Goal: Information Seeking & Learning: Learn about a topic

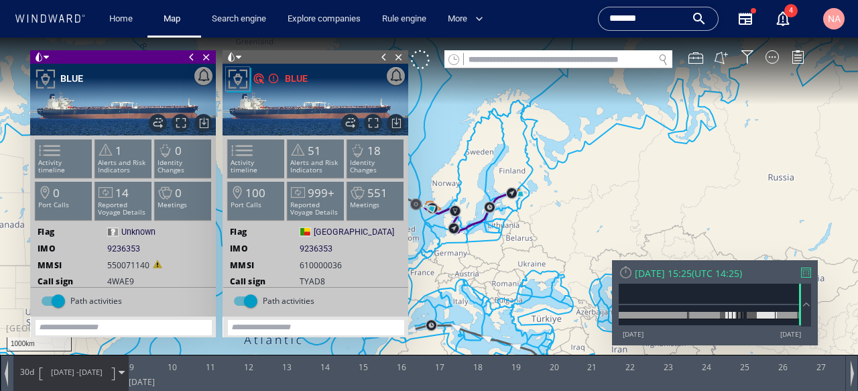
click at [486, 58] on input "text" at bounding box center [559, 60] width 190 height 18
paste input "*******"
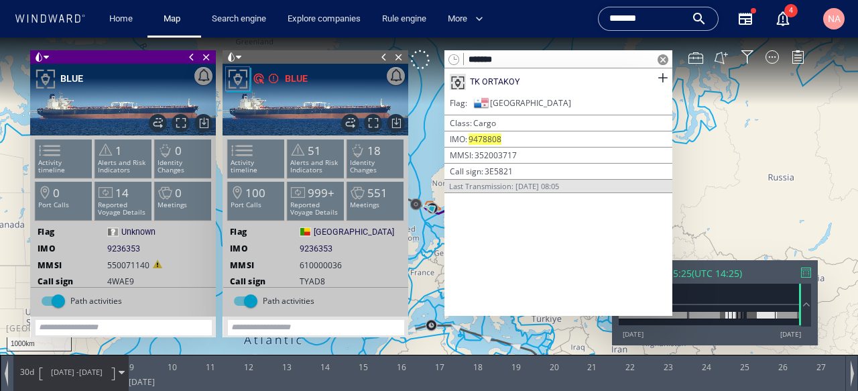
type input "*******"
click at [635, 29] on div "*******" at bounding box center [658, 19] width 121 height 24
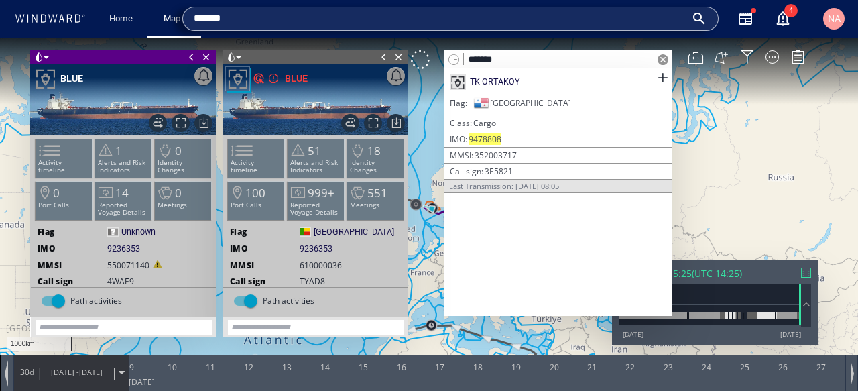
click at [451, 17] on input "*******" at bounding box center [440, 19] width 492 height 20
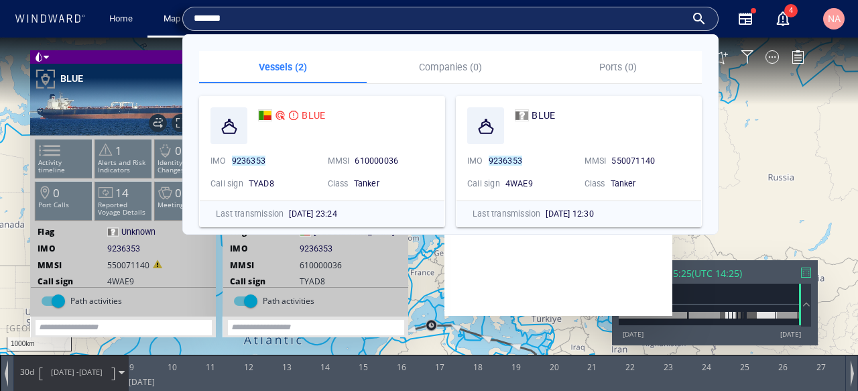
click at [451, 17] on input "*******" at bounding box center [440, 19] width 492 height 20
paste input "text"
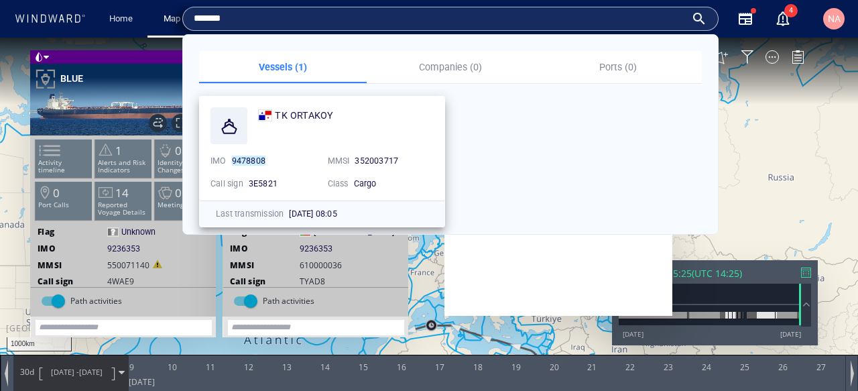
click at [365, 156] on span "352003717" at bounding box center [377, 161] width 44 height 10
copy span "352003717"
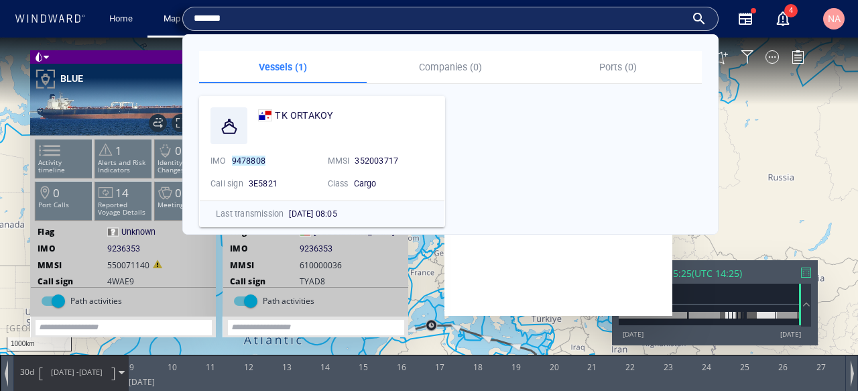
click at [218, 21] on input "*******" at bounding box center [440, 19] width 492 height 20
paste input "**"
type input "*********"
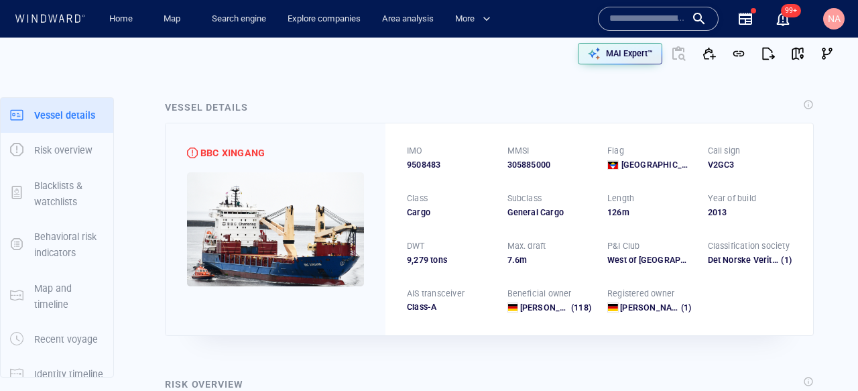
drag, startPoint x: 0, startPoint y: 0, endPoint x: 613, endPoint y: 11, distance: 612.9
click at [613, 11] on input "text" at bounding box center [647, 19] width 76 height 20
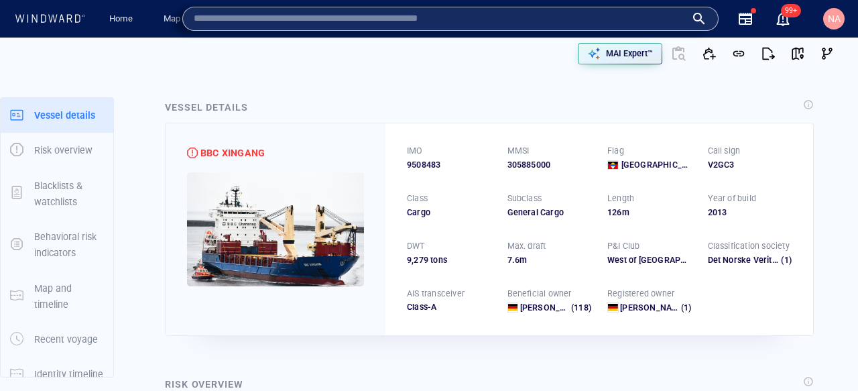
paste input "*******"
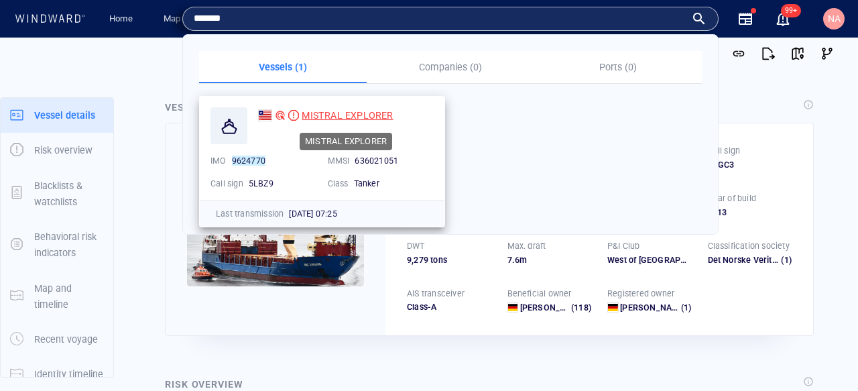
type input "*******"
click at [362, 115] on span "MISTRAL EXPLORER" at bounding box center [347, 115] width 91 height 11
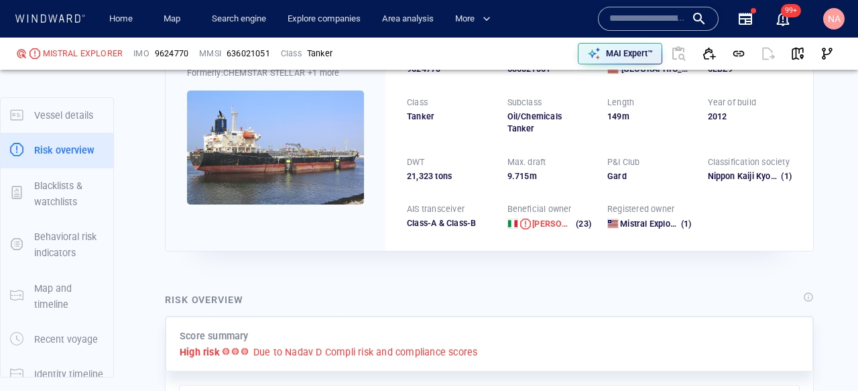
scroll to position [35, 0]
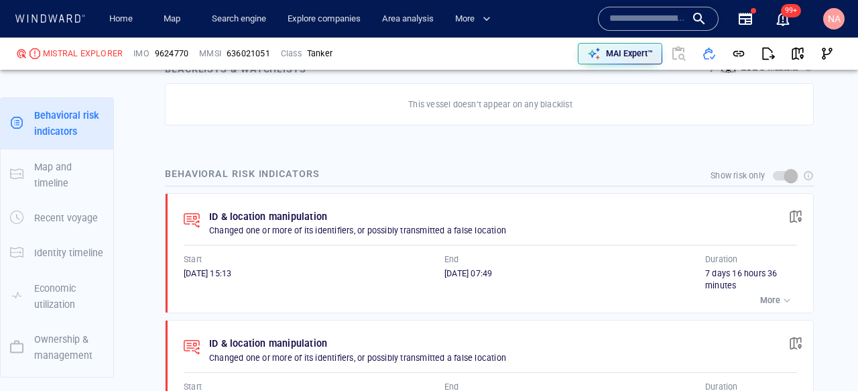
scroll to position [866, 0]
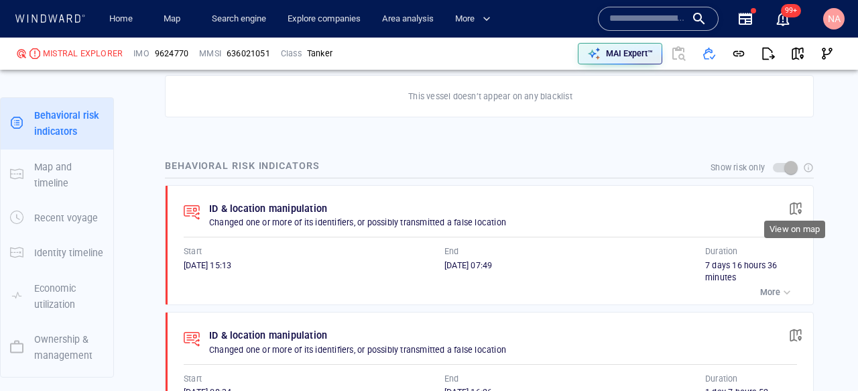
click at [792, 202] on span "button" at bounding box center [795, 208] width 13 height 13
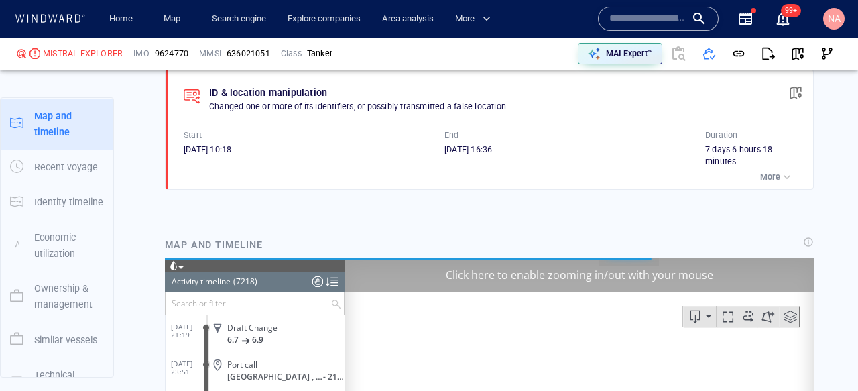
scroll to position [1236, 0]
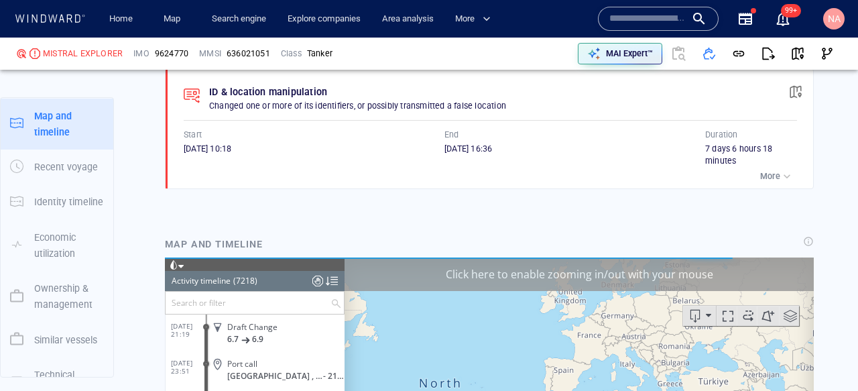
scroll to position [243176, 0]
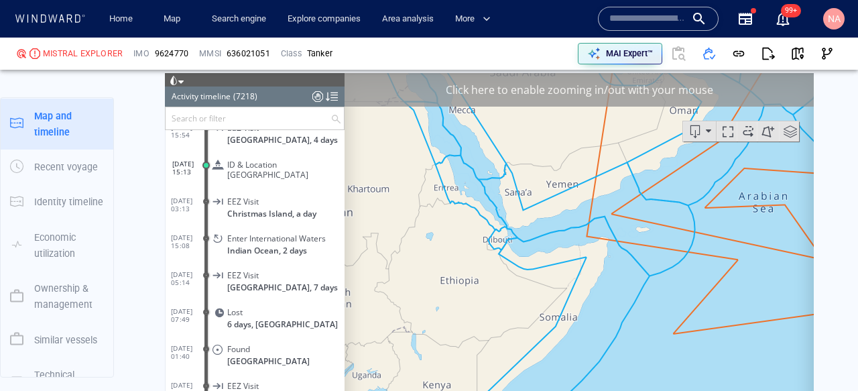
scroll to position [1405, 0]
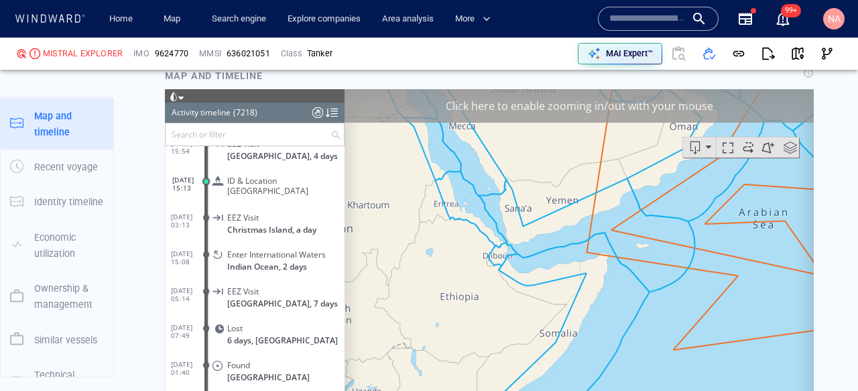
click at [637, 106] on div "Click here to enable zooming in/out with your mouse" at bounding box center [579, 106] width 469 height 34
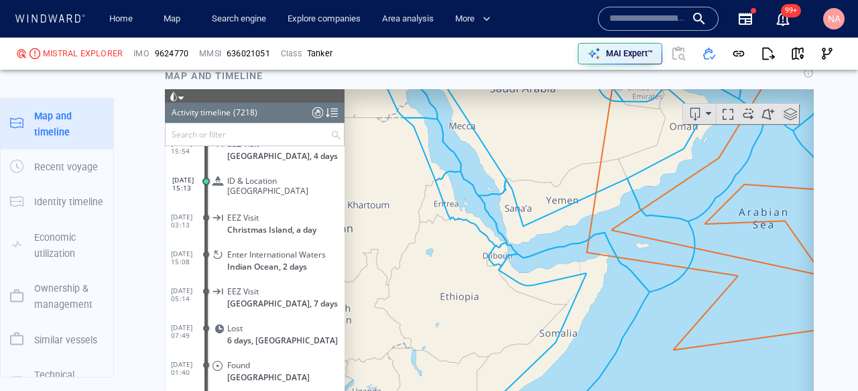
click at [268, 184] on span "ID & Location Tampering" at bounding box center [283, 186] width 112 height 20
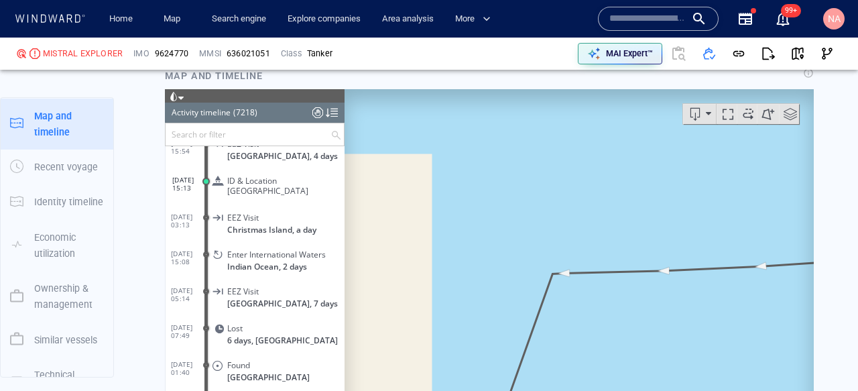
drag, startPoint x: 560, startPoint y: 308, endPoint x: 534, endPoint y: 253, distance: 60.9
click at [535, 255] on canvas "Map" at bounding box center [579, 297] width 469 height 416
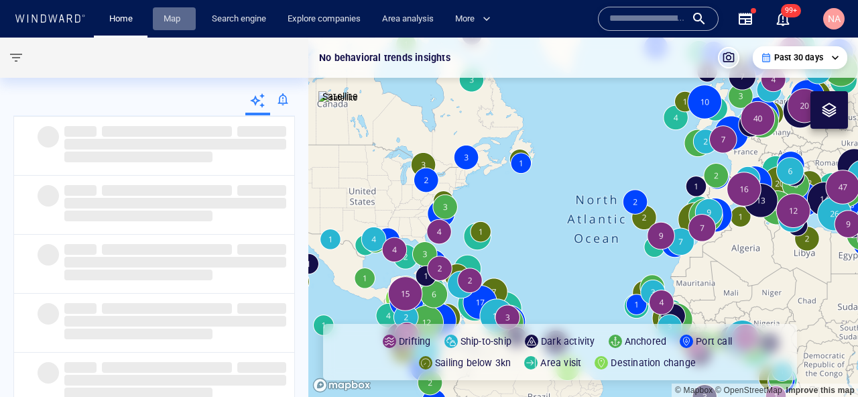
click at [157, 20] on span "Map" at bounding box center [174, 18] width 43 height 23
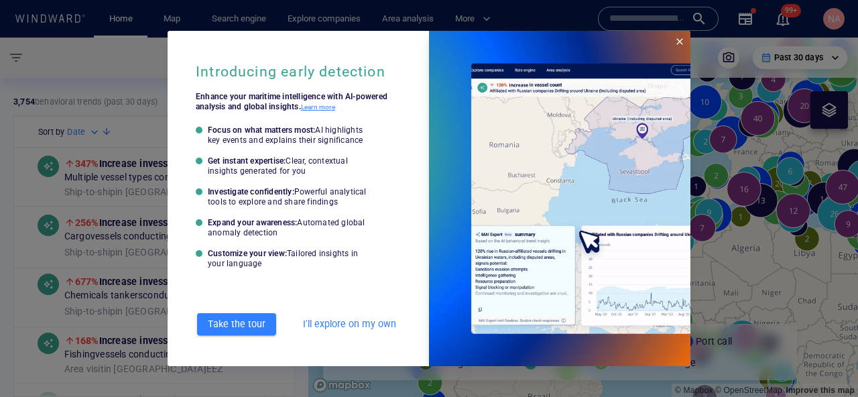
click at [682, 44] on span "Close" at bounding box center [679, 41] width 11 height 11
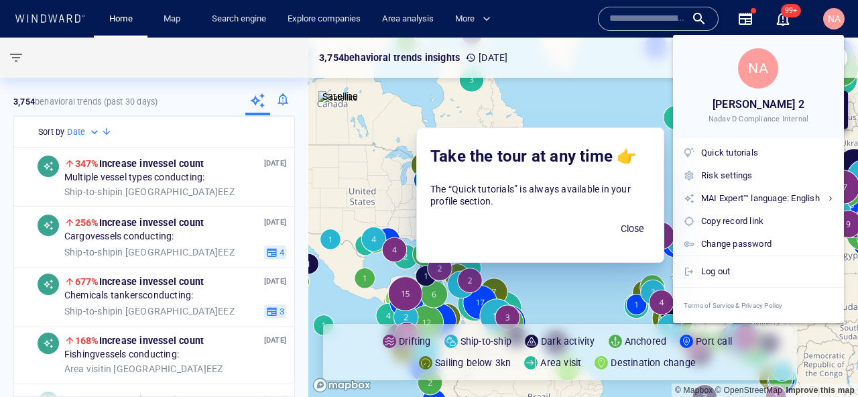
click at [166, 27] on div at bounding box center [429, 198] width 858 height 397
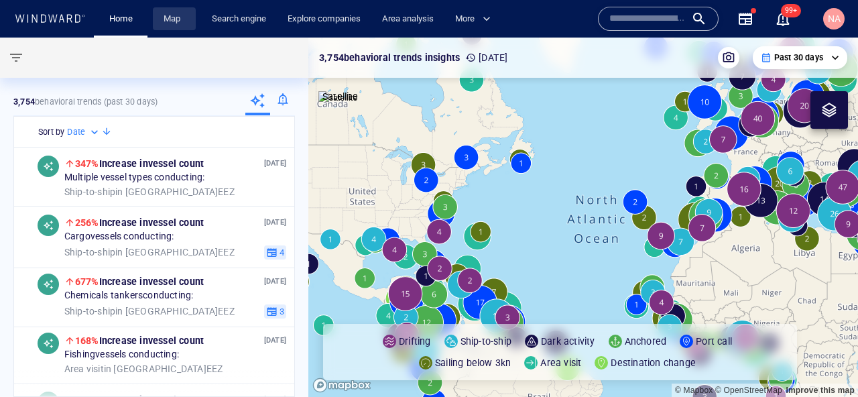
click at [172, 19] on link "Map" at bounding box center [174, 18] width 32 height 23
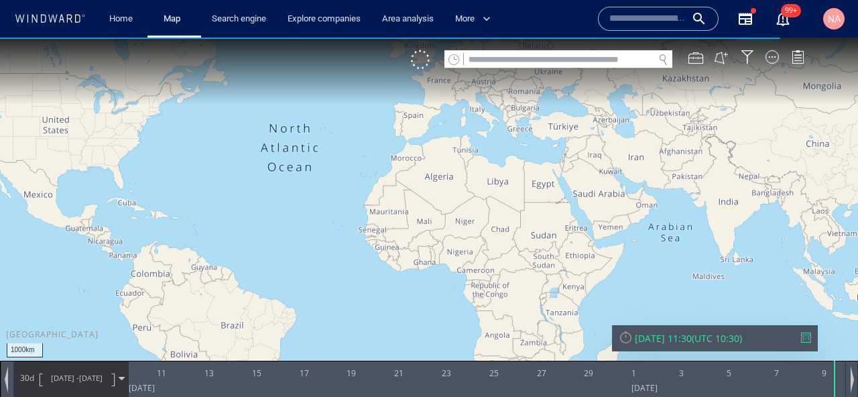
click at [574, 62] on input "text" at bounding box center [559, 60] width 190 height 18
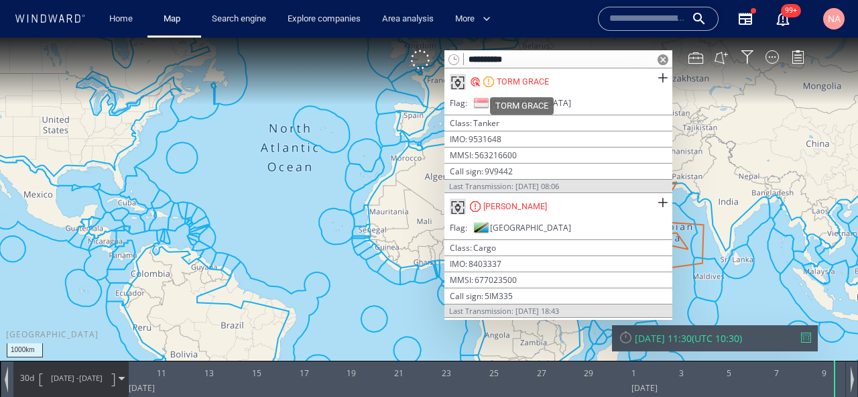
type input "**********"
click at [536, 82] on div "TORM GRACE" at bounding box center [523, 82] width 52 height 12
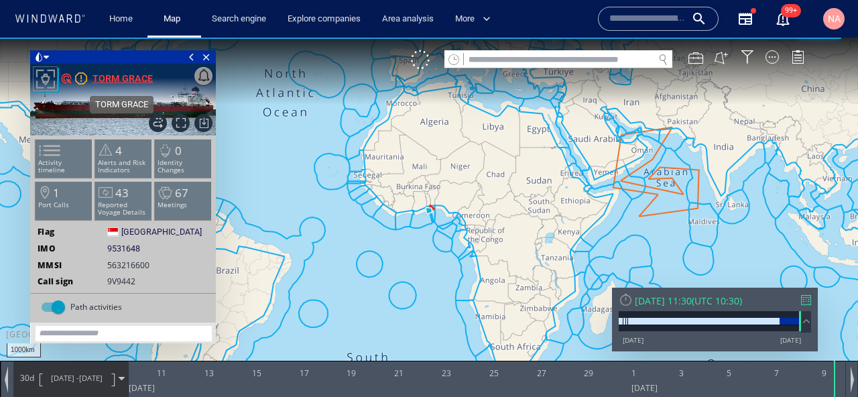
click at [135, 75] on div "TORM GRACE" at bounding box center [123, 78] width 60 height 16
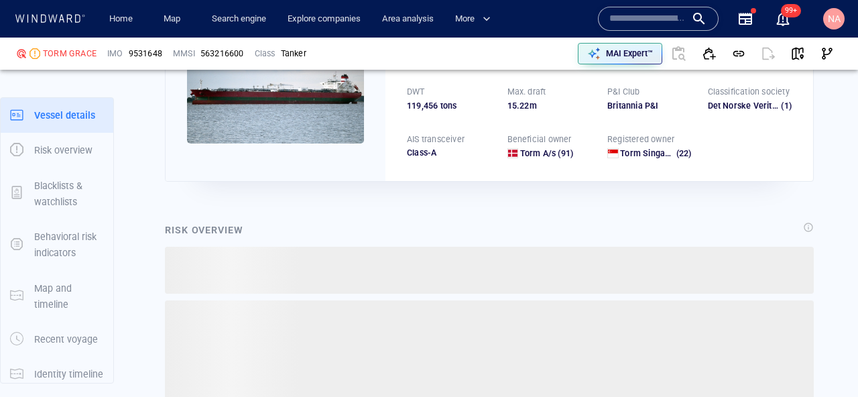
scroll to position [35, 0]
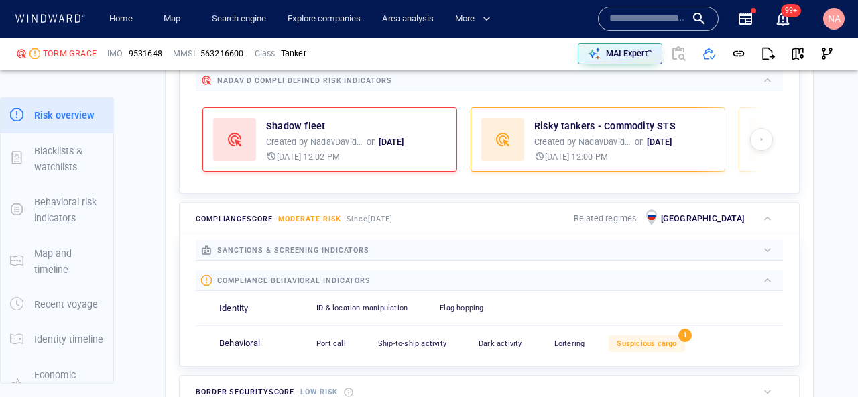
scroll to position [538, 0]
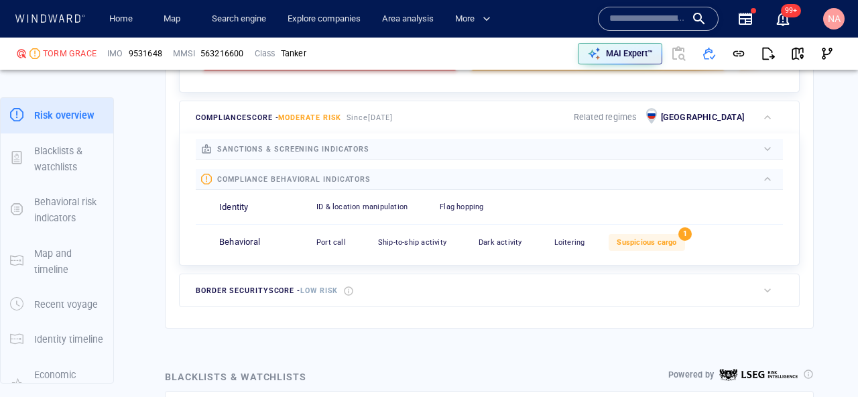
click at [305, 151] on span "sanctions & screening indicators" at bounding box center [293, 149] width 152 height 9
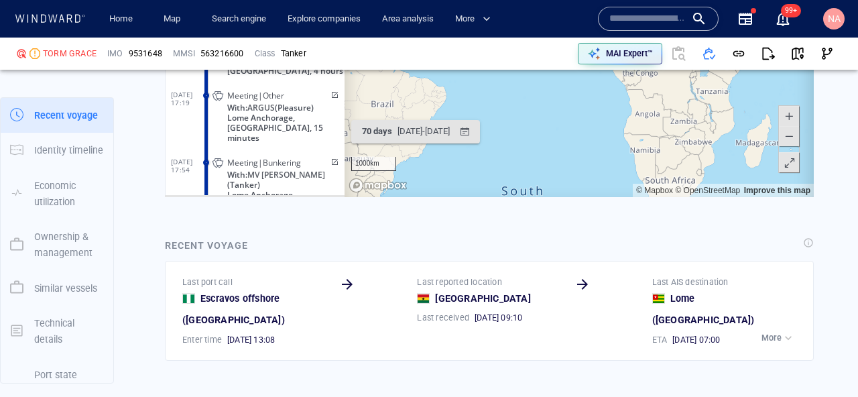
scroll to position [265144, 0]
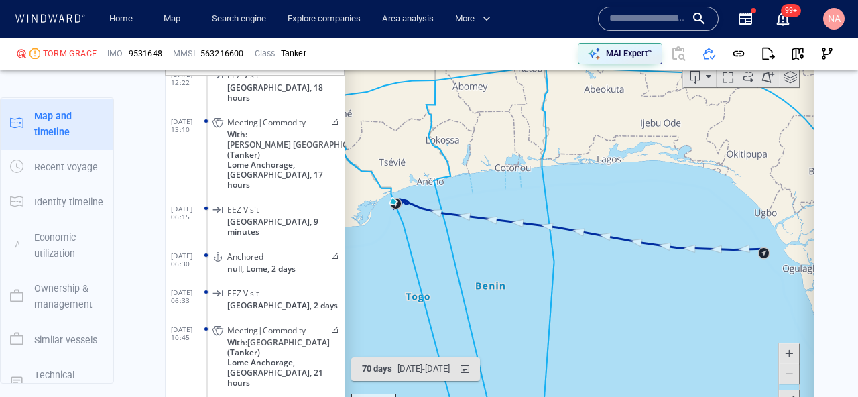
scroll to position [248228, 0]
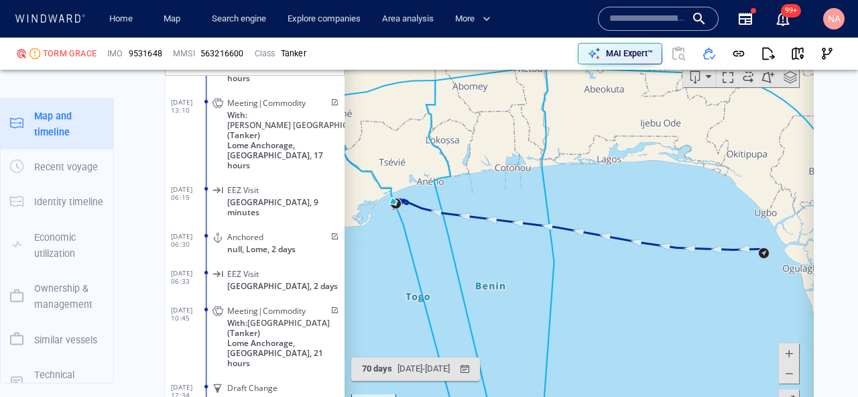
click at [213, 300] on div "Meeting|Commodity With: CHIBA (Tanker) Lome Anchorage, Ghana, 21 hours" at bounding box center [277, 335] width 135 height 70
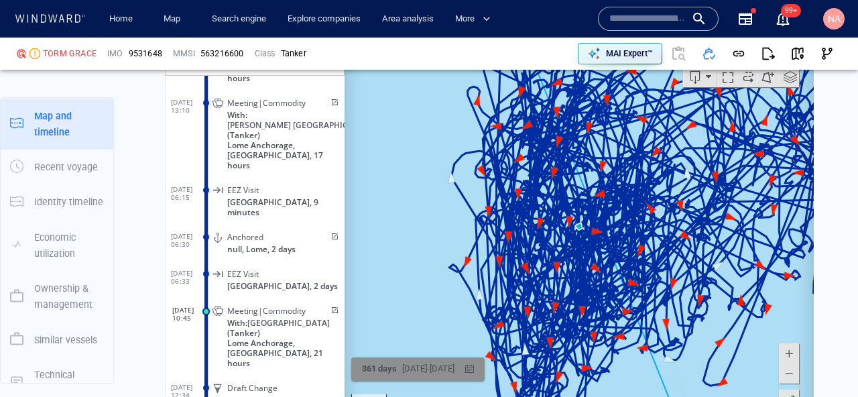
click at [404, 367] on div "03/08/2024 - 30/07/2025" at bounding box center [429, 368] width 58 height 21
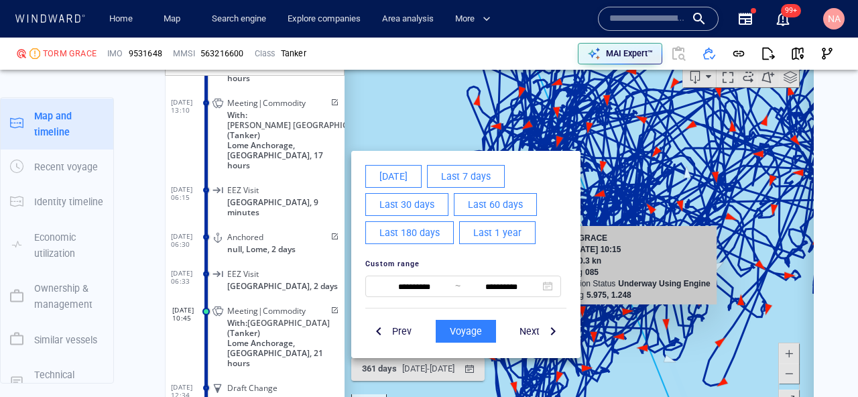
click at [399, 300] on div "**********" at bounding box center [463, 275] width 212 height 58
click at [406, 292] on input "**********" at bounding box center [414, 286] width 82 height 16
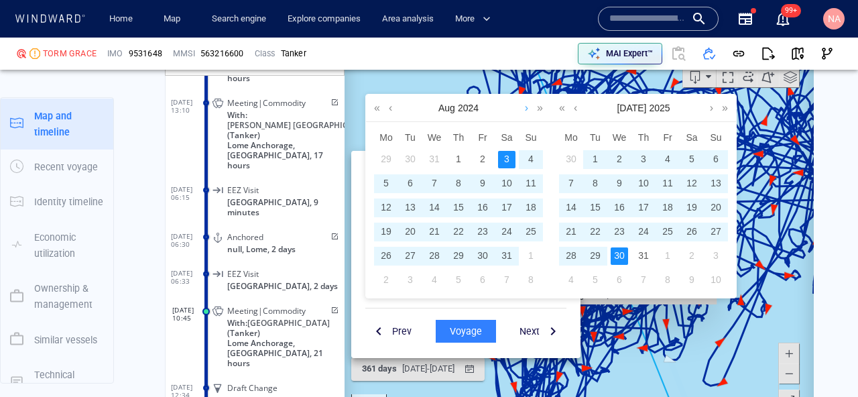
click at [524, 106] on link at bounding box center [527, 107] width 10 height 27
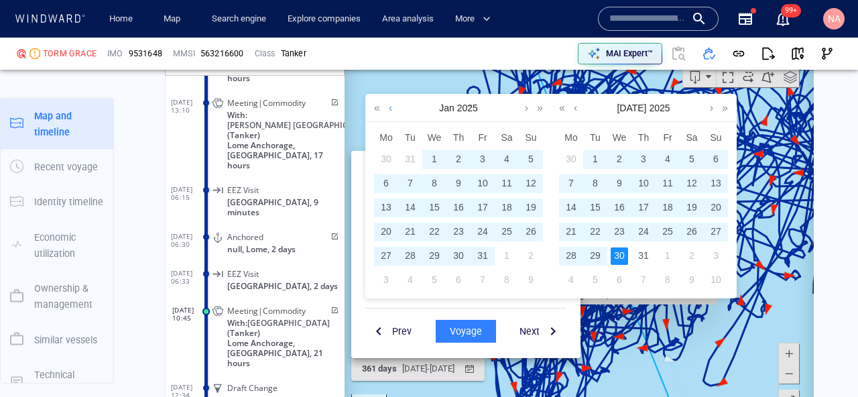
click at [393, 107] on link at bounding box center [390, 107] width 10 height 27
click at [530, 154] on div "1" at bounding box center [530, 158] width 17 height 17
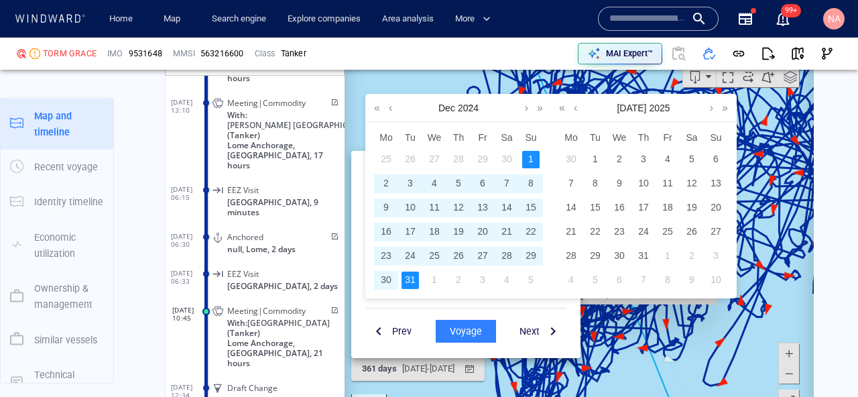
click at [408, 284] on div "31" at bounding box center [410, 279] width 17 height 17
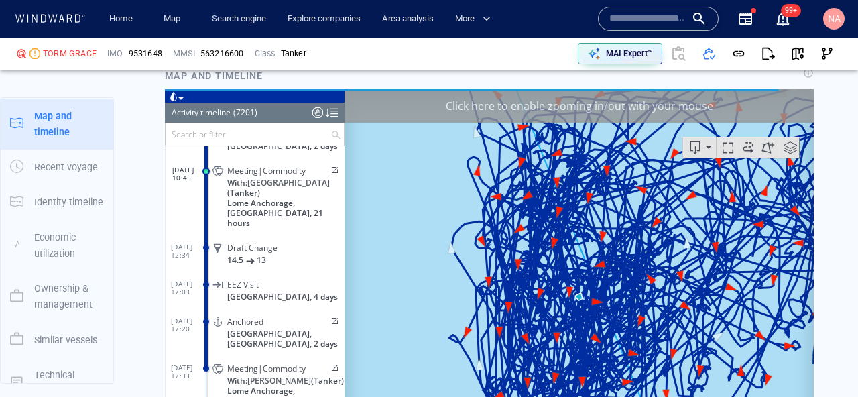
scroll to position [1107, 0]
click at [668, 100] on div "Click here to enable zooming in/out with your mouse" at bounding box center [579, 105] width 469 height 34
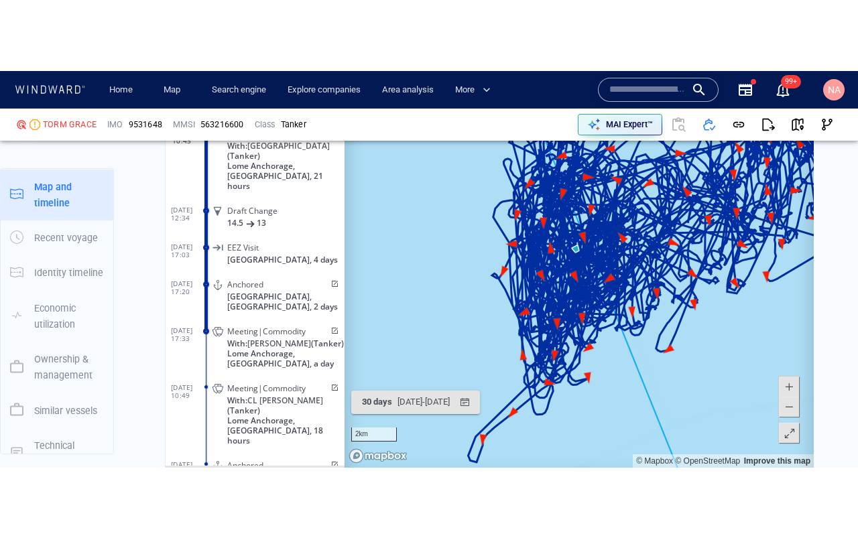
scroll to position [1262, 0]
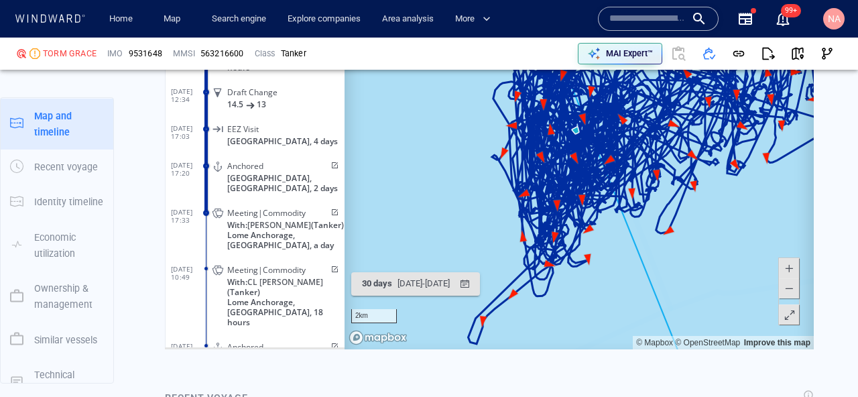
click at [789, 314] on span at bounding box center [789, 315] width 13 height 20
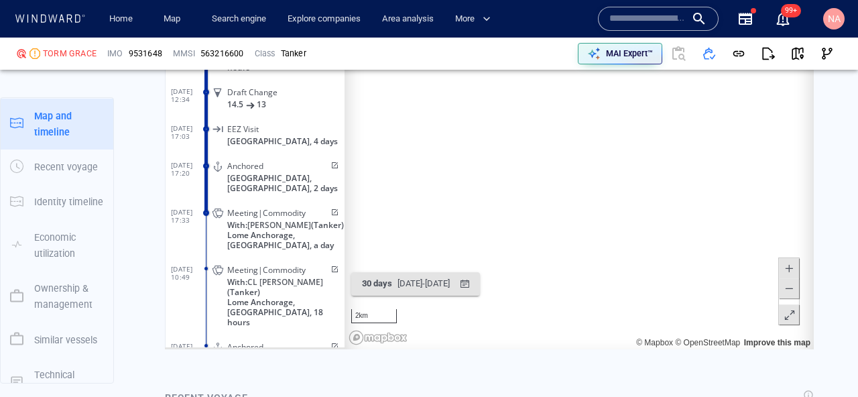
scroll to position [125, 0]
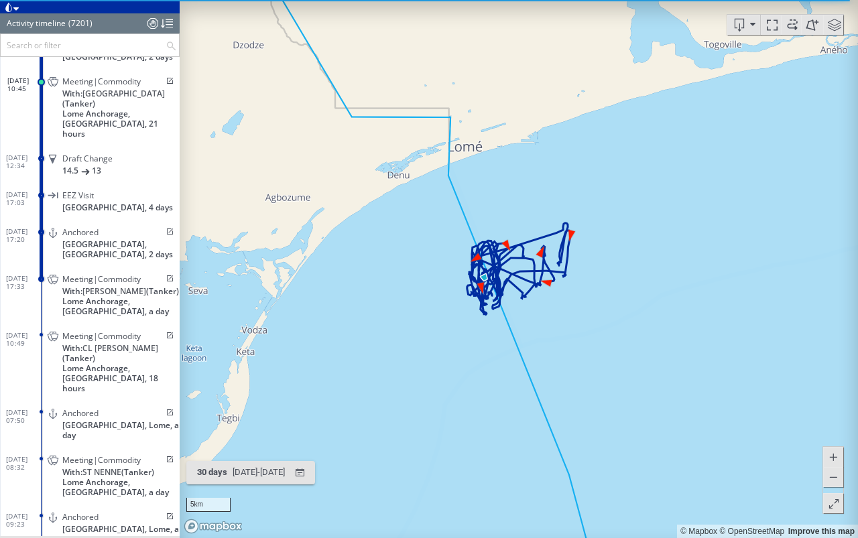
drag, startPoint x: 487, startPoint y: 363, endPoint x: 412, endPoint y: 394, distance: 80.6
click at [412, 394] on canvas "Map" at bounding box center [519, 269] width 678 height 538
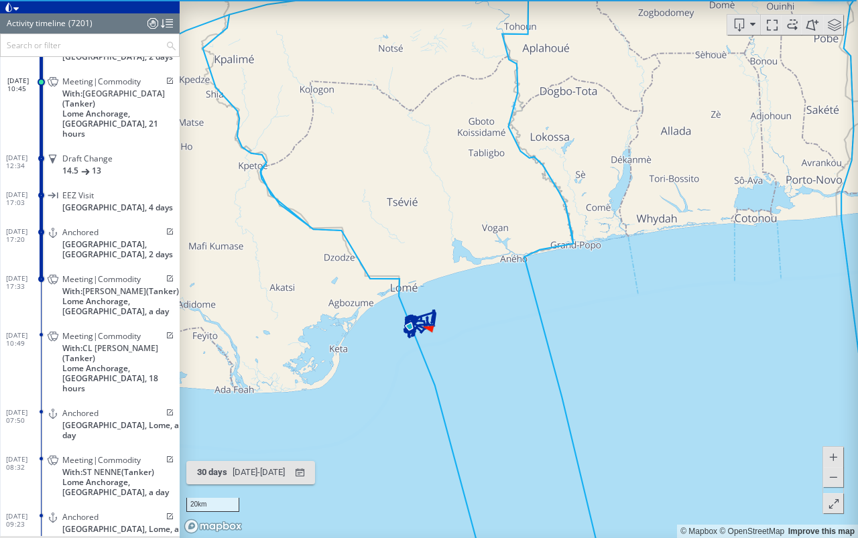
drag, startPoint x: 412, startPoint y: 394, endPoint x: 417, endPoint y: 337, distance: 57.2
click at [417, 337] on canvas "Map" at bounding box center [519, 269] width 678 height 538
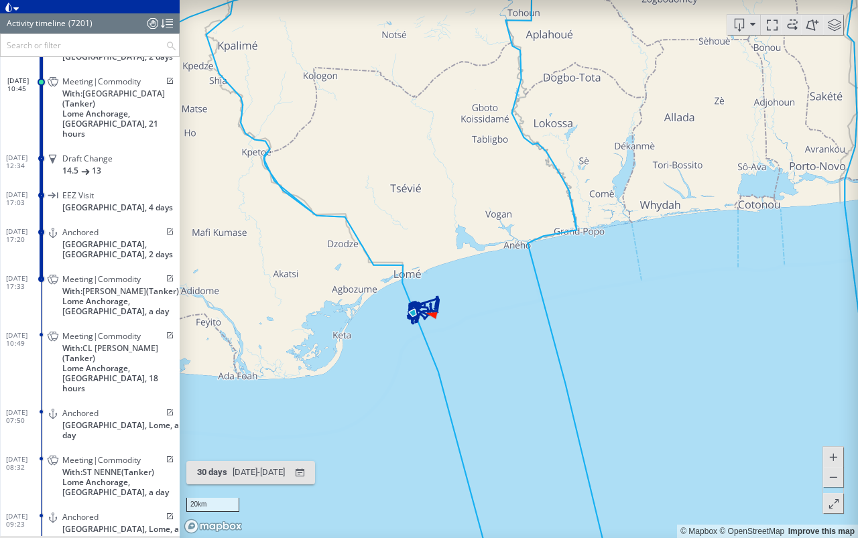
click at [829, 396] on span at bounding box center [833, 504] width 13 height 20
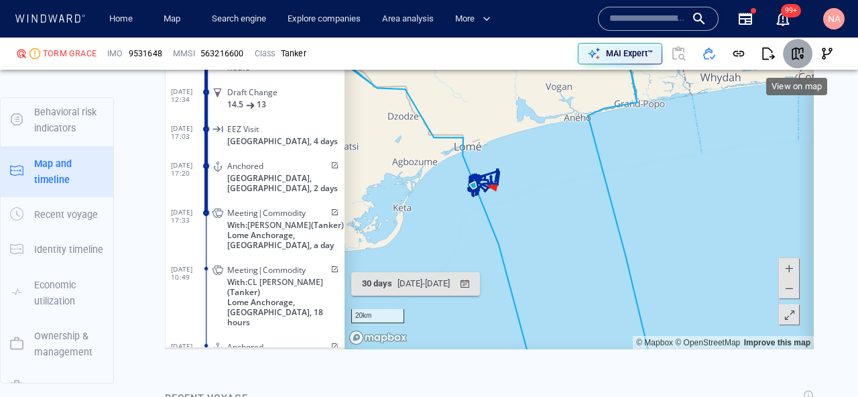
click at [802, 54] on span "button" at bounding box center [797, 53] width 13 height 13
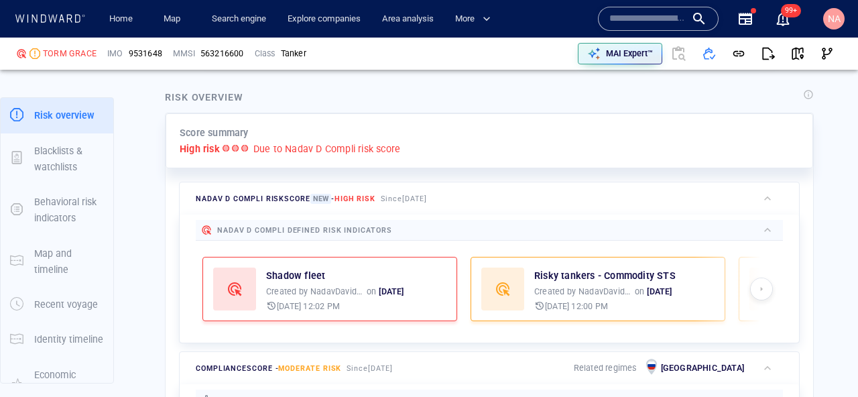
scroll to position [293, 0]
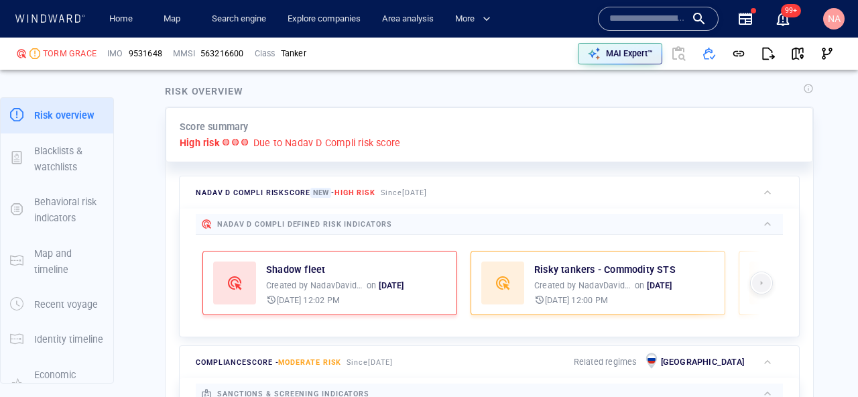
click at [770, 280] on button "button" at bounding box center [761, 282] width 21 height 21
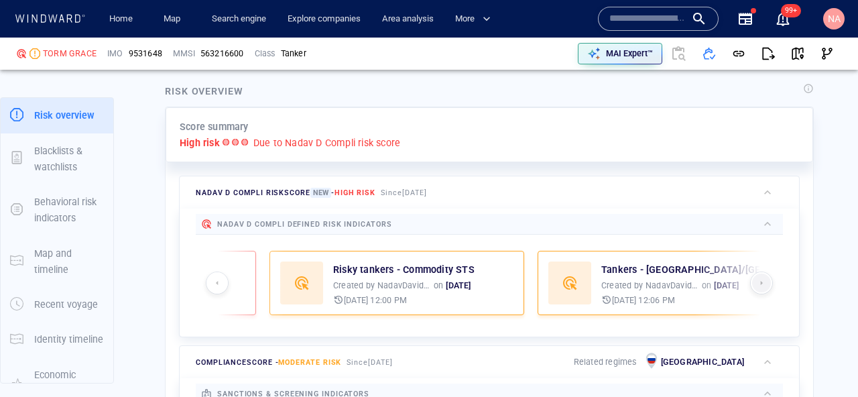
click at [760, 283] on span "button" at bounding box center [761, 283] width 13 height 11
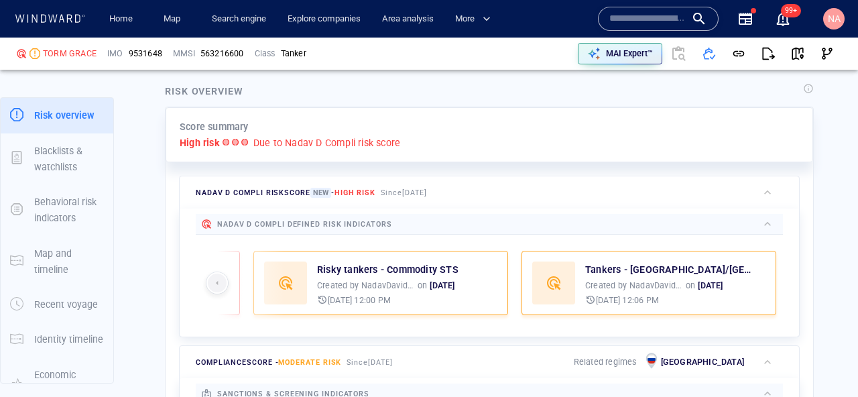
click at [223, 288] on span "button" at bounding box center [217, 283] width 13 height 11
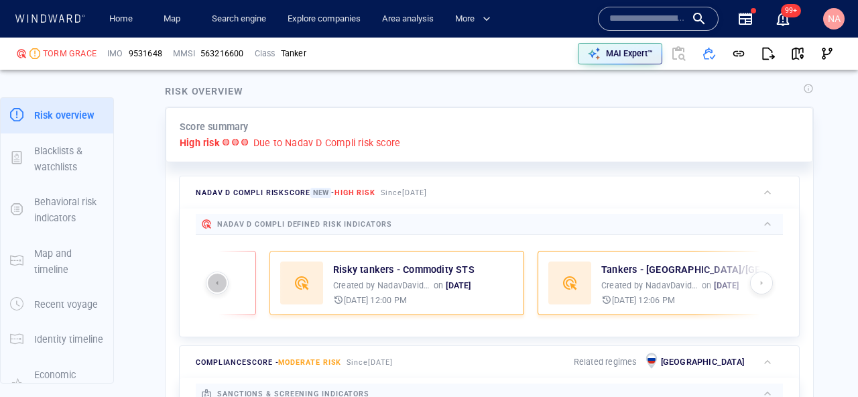
click at [223, 288] on span "button" at bounding box center [217, 283] width 13 height 11
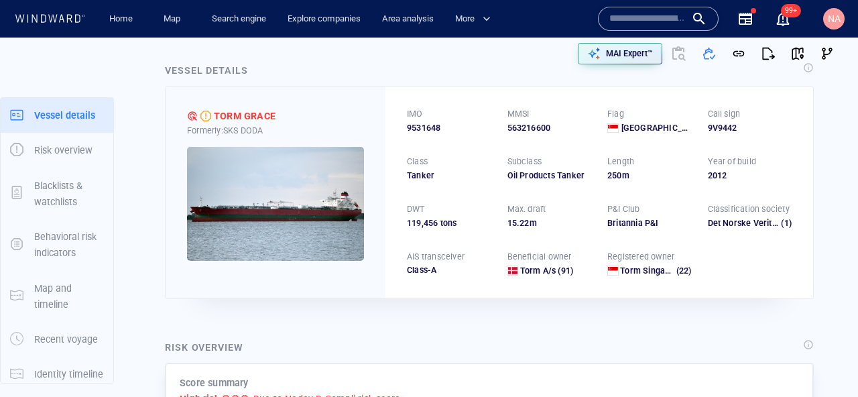
scroll to position [0, 0]
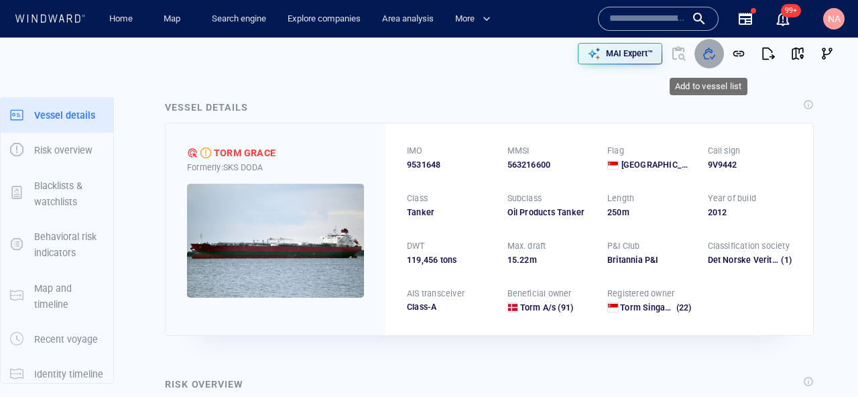
click at [710, 53] on span "button" at bounding box center [709, 53] width 13 height 13
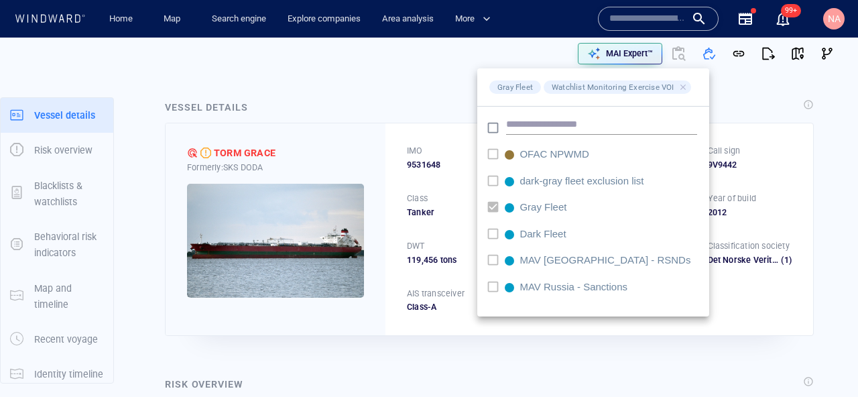
click at [522, 63] on div at bounding box center [429, 198] width 858 height 397
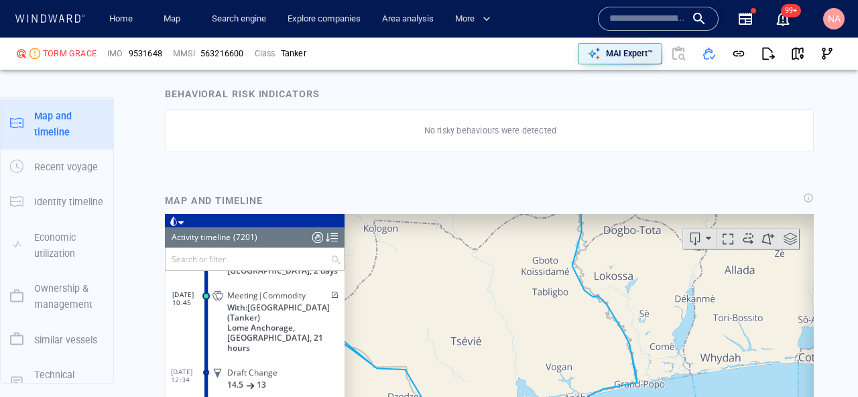
scroll to position [988, 0]
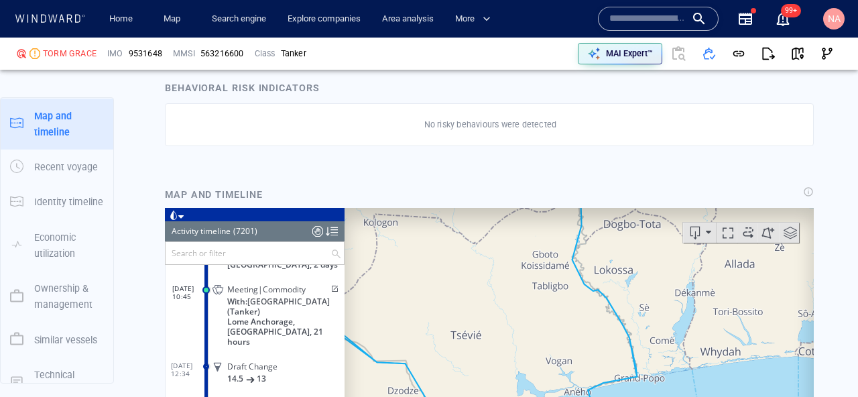
click at [267, 257] on input "text" at bounding box center [248, 252] width 165 height 22
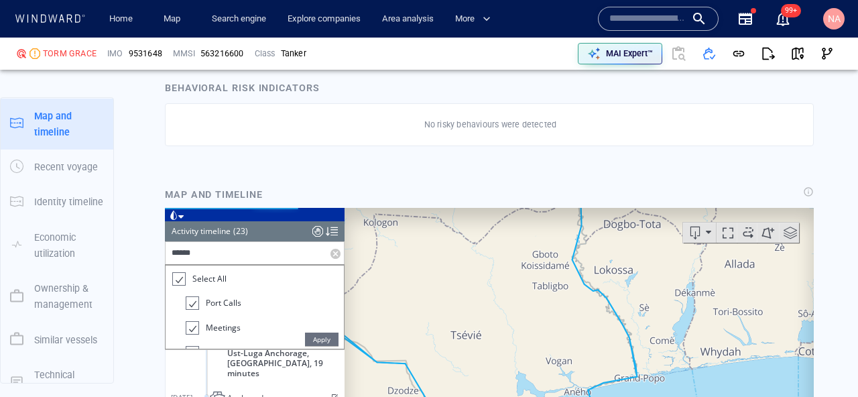
type input "******"
click at [320, 337] on span "Apply" at bounding box center [322, 338] width 34 height 13
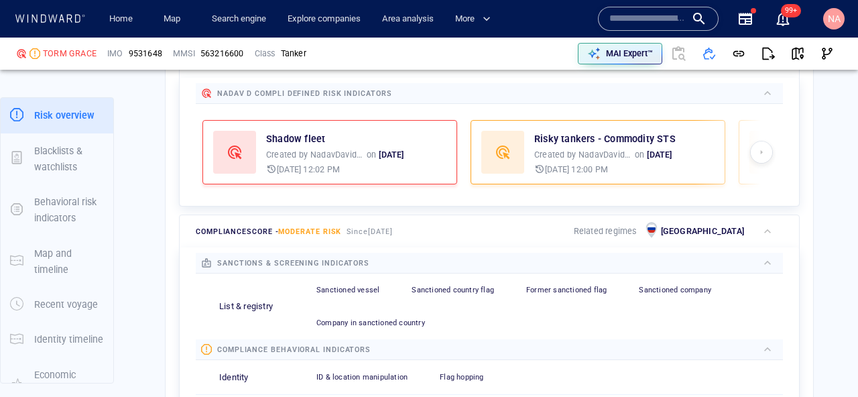
scroll to position [421, 0]
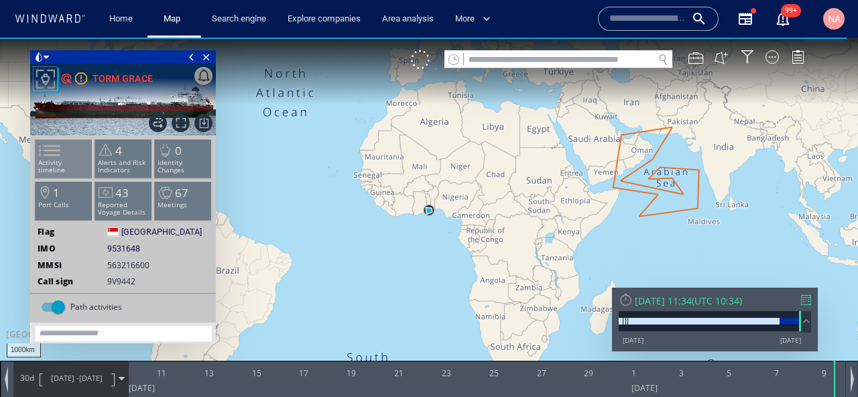
click at [65, 166] on p "Activity timeline" at bounding box center [64, 166] width 57 height 15
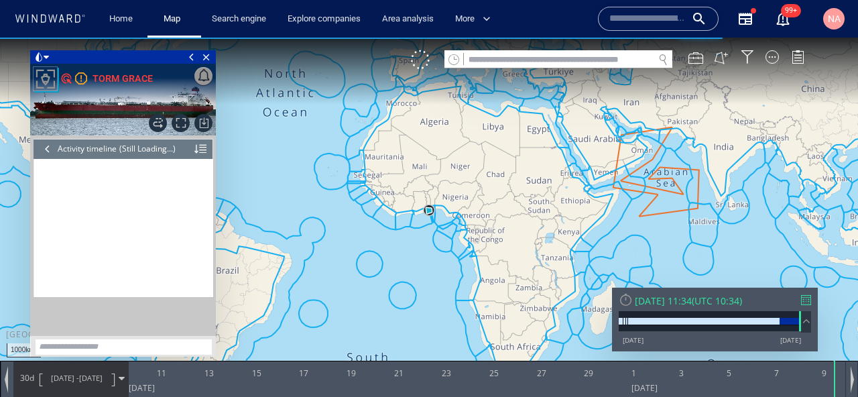
scroll to position [6425, 0]
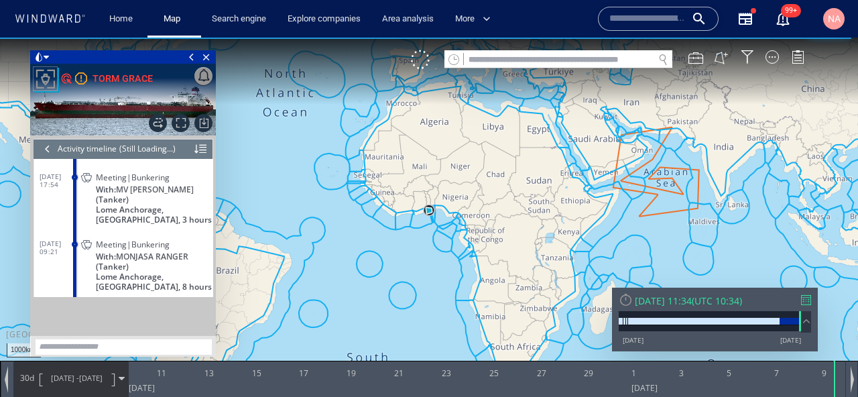
click at [46, 151] on div at bounding box center [47, 149] width 15 height 20
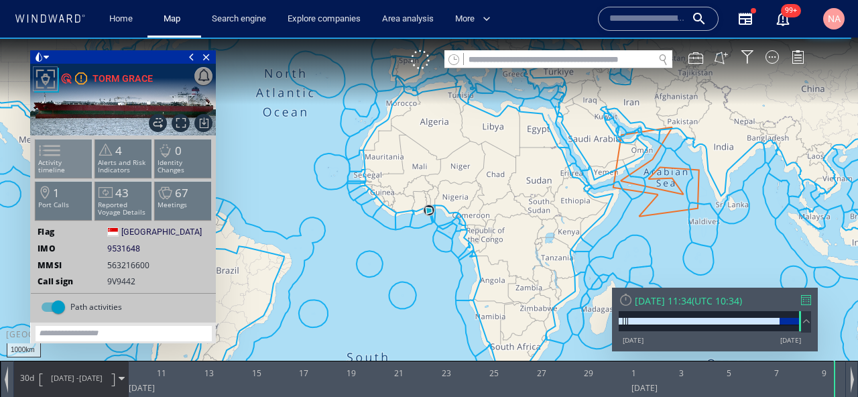
click at [66, 159] on p "Activity timeline" at bounding box center [64, 166] width 57 height 15
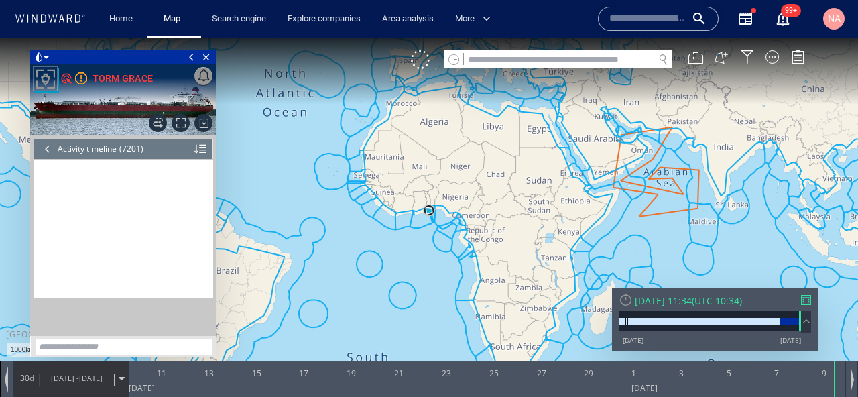
scroll to position [265383, 0]
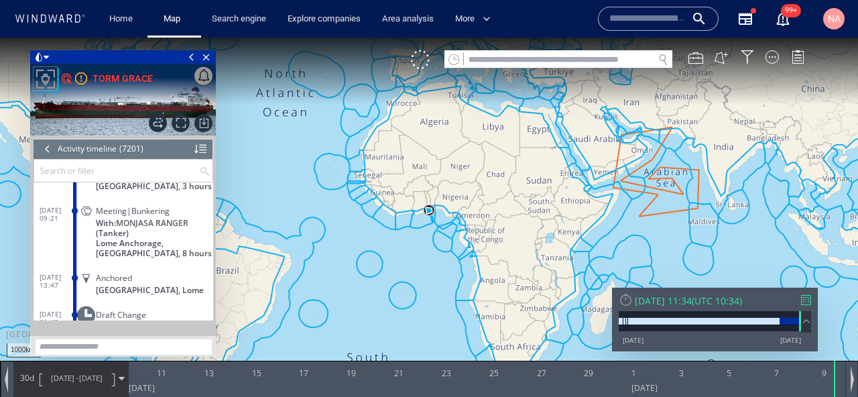
click at [66, 174] on input "text" at bounding box center [116, 171] width 165 height 22
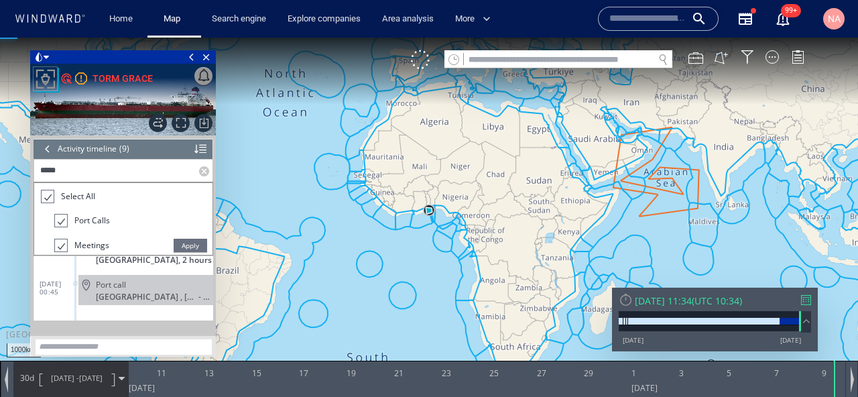
scroll to position [332, 0]
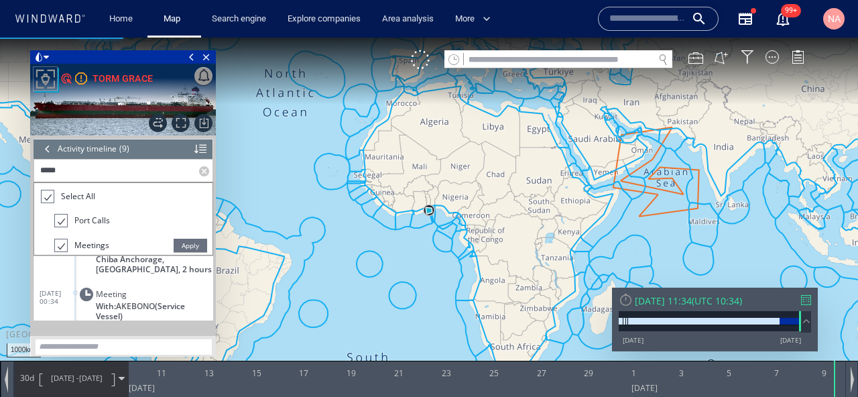
type input "*****"
click at [191, 247] on span "Apply" at bounding box center [191, 245] width 34 height 13
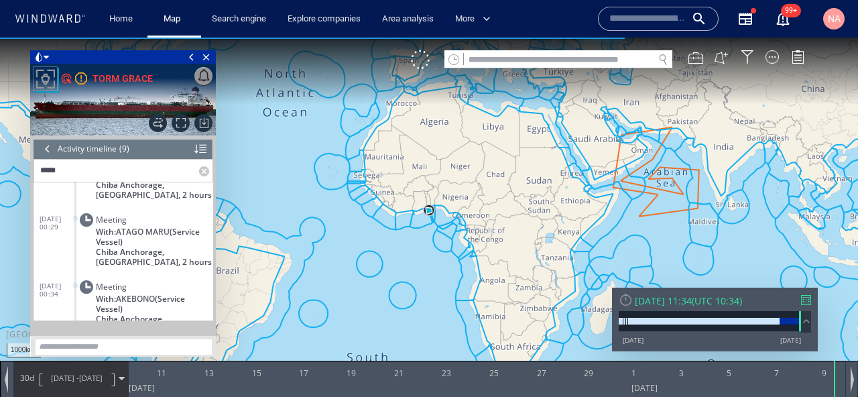
scroll to position [368, 0]
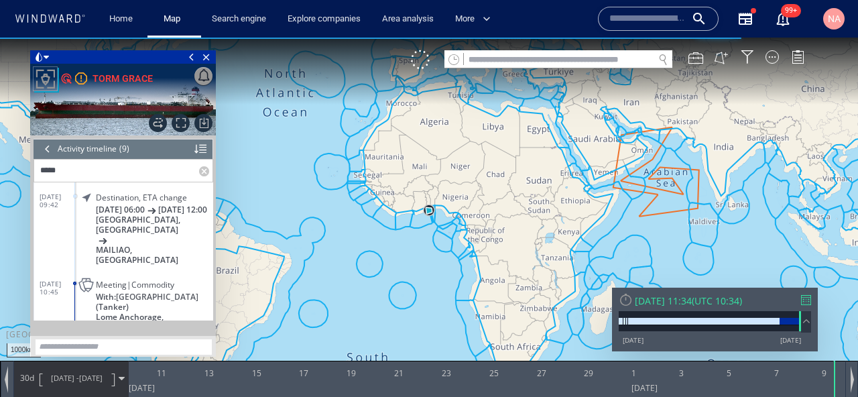
click at [53, 280] on dt "28/12/24 10:45" at bounding box center [57, 285] width 35 height 31
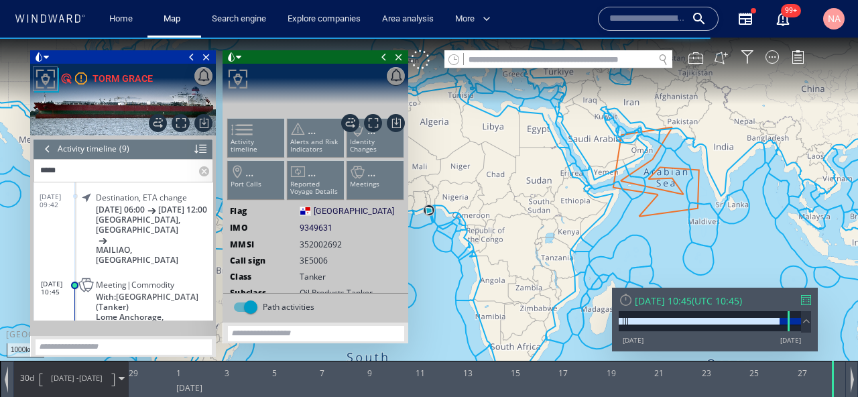
scroll to position [295, 0]
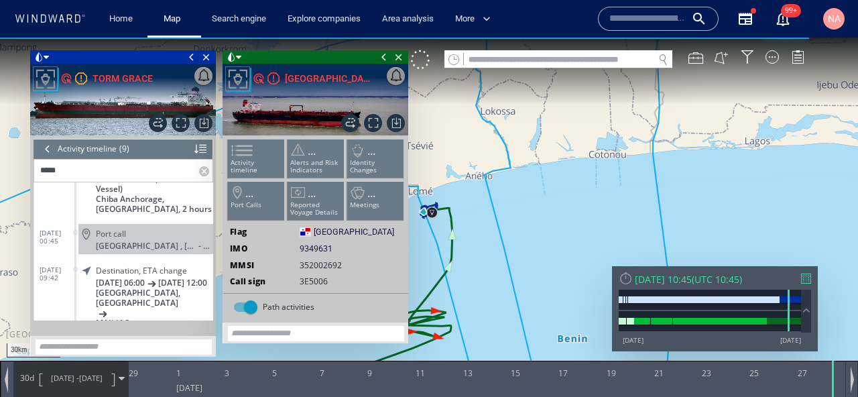
click at [190, 56] on span at bounding box center [191, 56] width 15 height 13
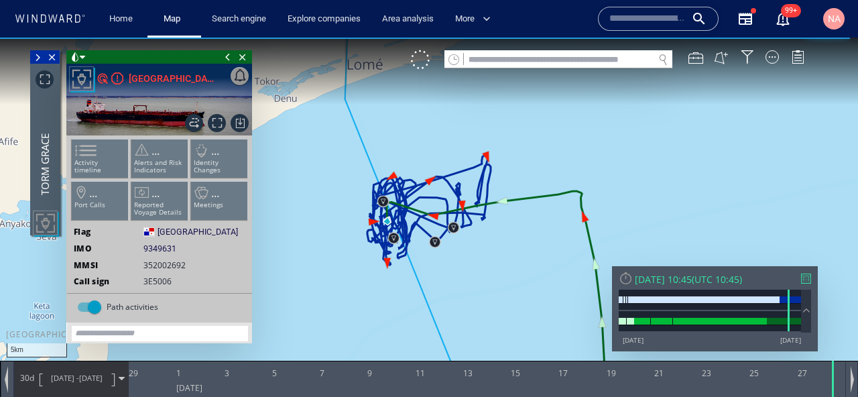
click at [227, 60] on span at bounding box center [228, 56] width 15 height 13
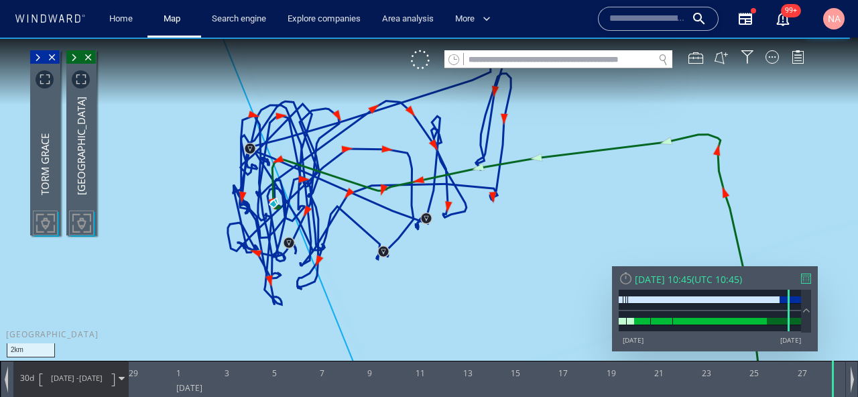
drag, startPoint x: 268, startPoint y: 272, endPoint x: 205, endPoint y: 237, distance: 72.3
click at [205, 237] on canvas "Map" at bounding box center [429, 211] width 858 height 346
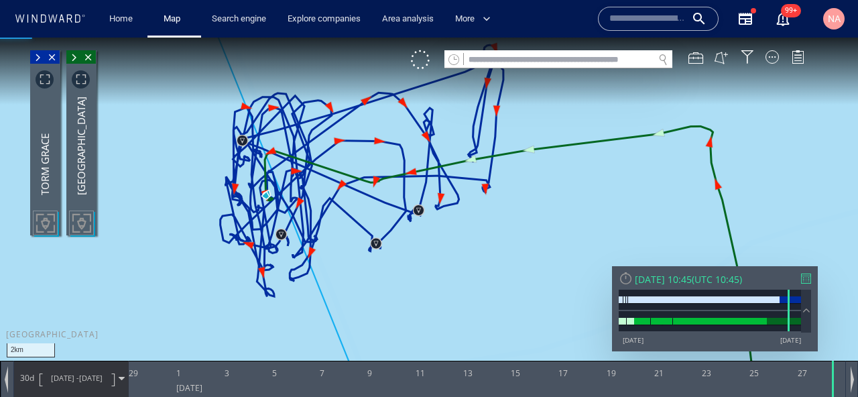
click at [39, 56] on span at bounding box center [37, 57] width 15 height 13
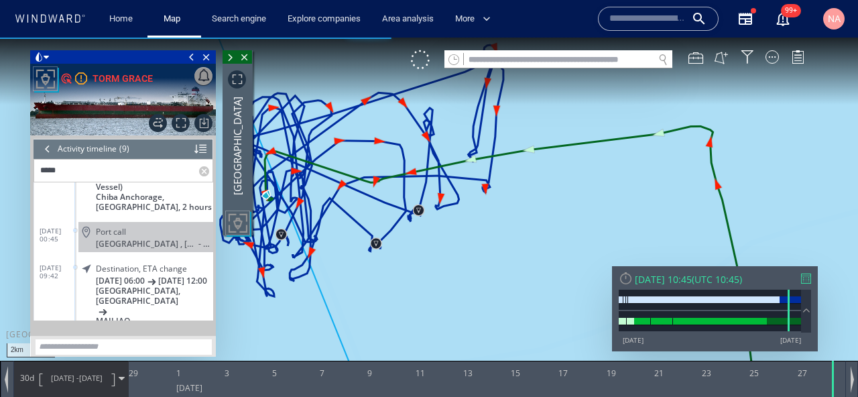
scroll to position [368, 0]
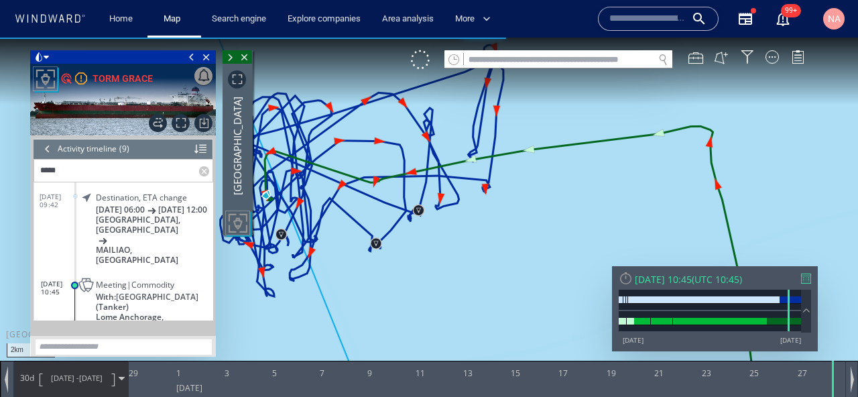
click at [215, 171] on div "Loading vessel activities... Activity timeline (9) (Still Loading...) ***** 22/…" at bounding box center [123, 227] width 185 height 185
click at [208, 171] on div at bounding box center [206, 140] width 17 height 103
click at [205, 173] on div at bounding box center [206, 140] width 17 height 103
click at [180, 168] on input "*****" at bounding box center [116, 171] width 165 height 22
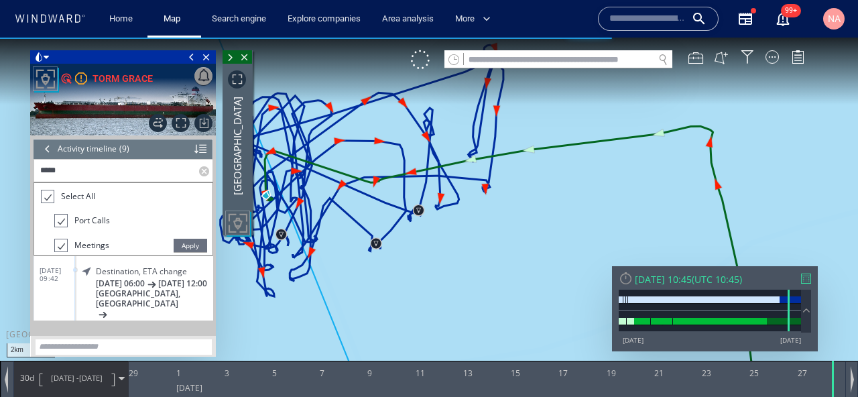
click at [201, 170] on div at bounding box center [206, 140] width 17 height 103
click at [189, 248] on span "Apply" at bounding box center [191, 245] width 34 height 13
click at [58, 170] on input "*****" at bounding box center [116, 171] width 165 height 22
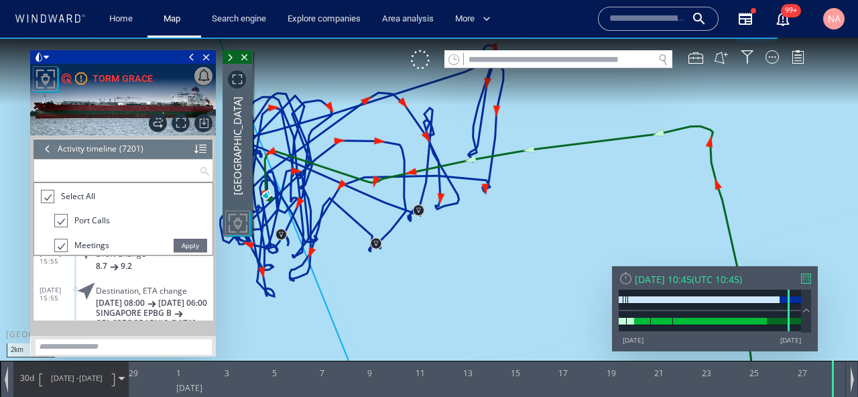
click at [186, 243] on span "Apply" at bounding box center [191, 245] width 34 height 13
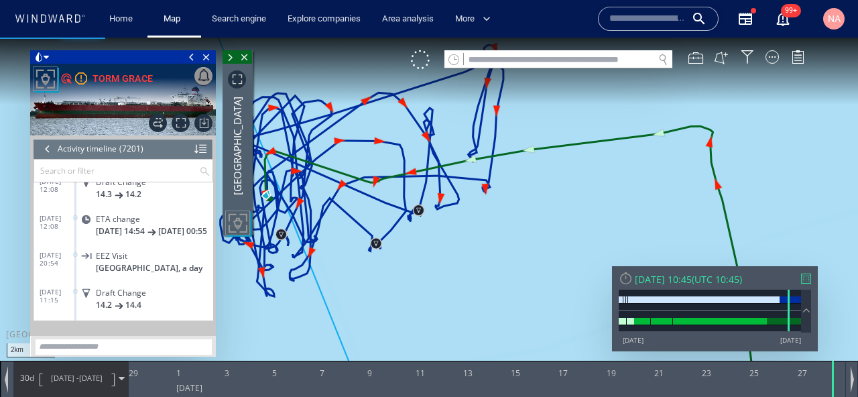
scroll to position [221194, 0]
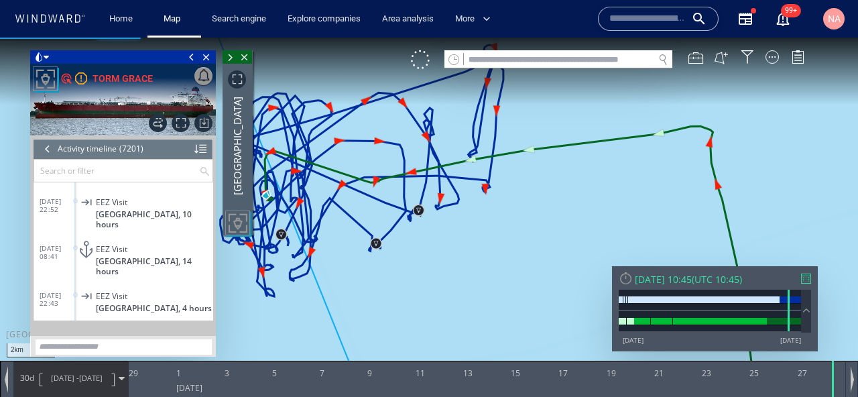
drag, startPoint x: 213, startPoint y: 291, endPoint x: 209, endPoint y: 301, distance: 10.8
click at [209, 302] on div "Loading vessel activities... Activity timeline (7201) (Still Loading...) Search…" at bounding box center [123, 227] width 185 height 185
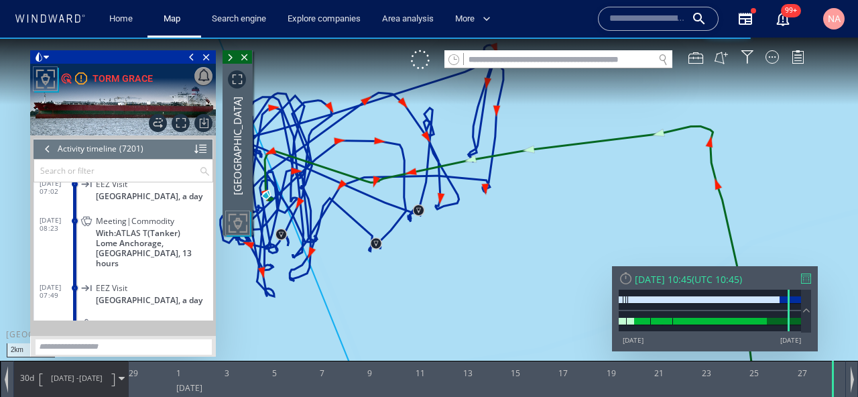
scroll to position [248093, 0]
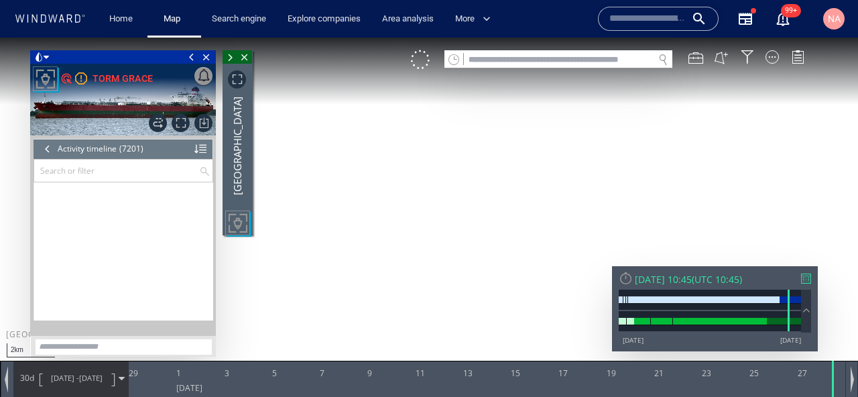
scroll to position [247530, 0]
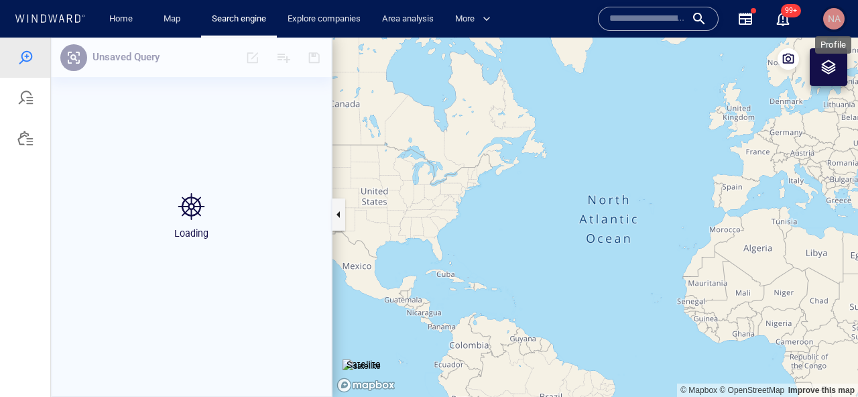
click at [837, 22] on span "NA" at bounding box center [834, 18] width 13 height 11
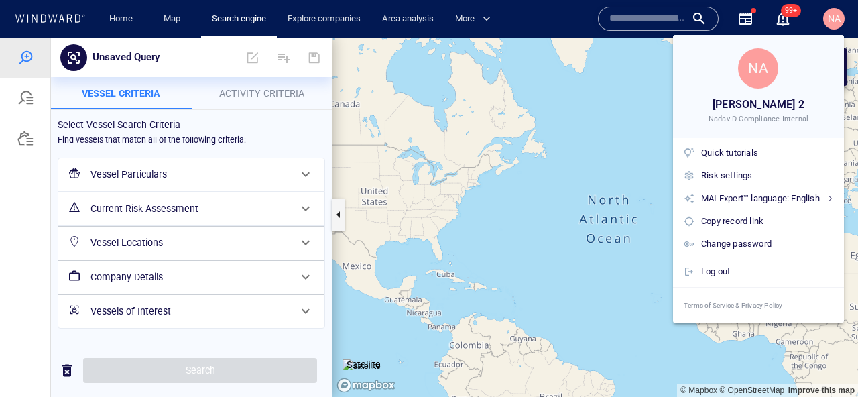
click at [838, 21] on div at bounding box center [429, 198] width 858 height 397
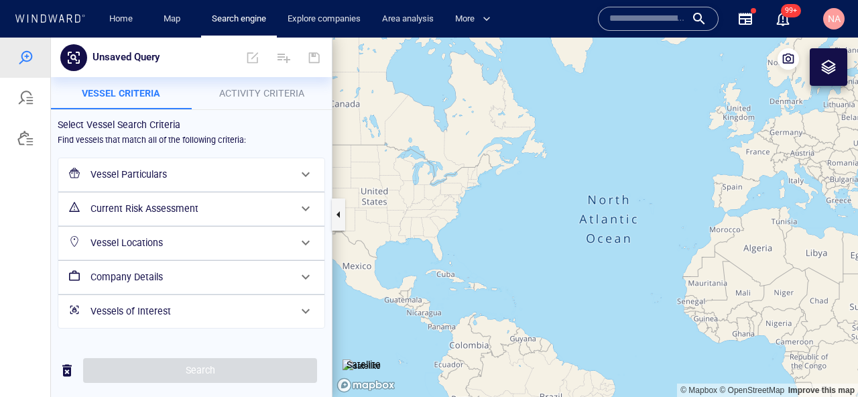
click at [29, 148] on div at bounding box center [25, 138] width 50 height 40
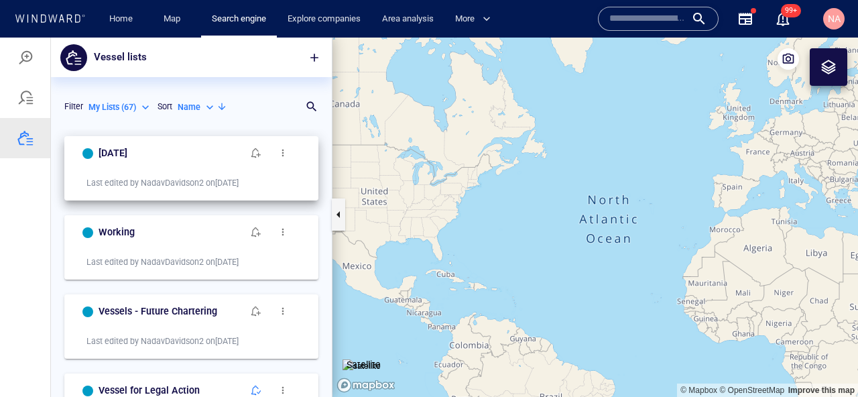
scroll to position [267, 281]
click at [122, 99] on div "My Lists ( 67 ) *******" at bounding box center [120, 106] width 69 height 21
click at [122, 105] on p "My Lists ( 67 )" at bounding box center [112, 107] width 48 height 12
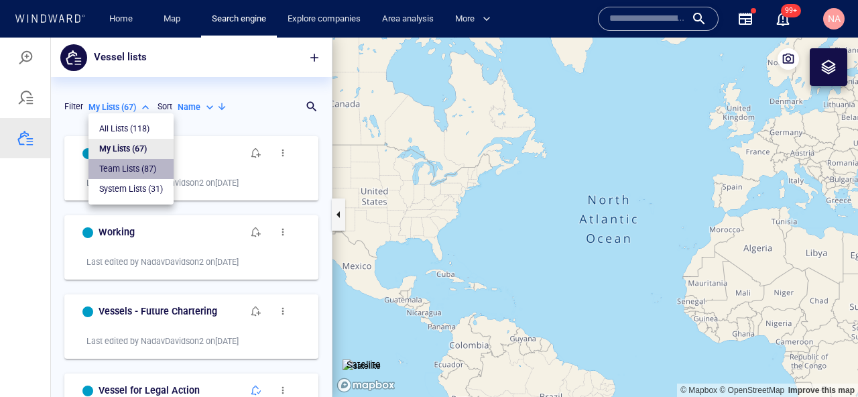
click at [132, 174] on p "Team Lists ( 87 )" at bounding box center [127, 169] width 57 height 12
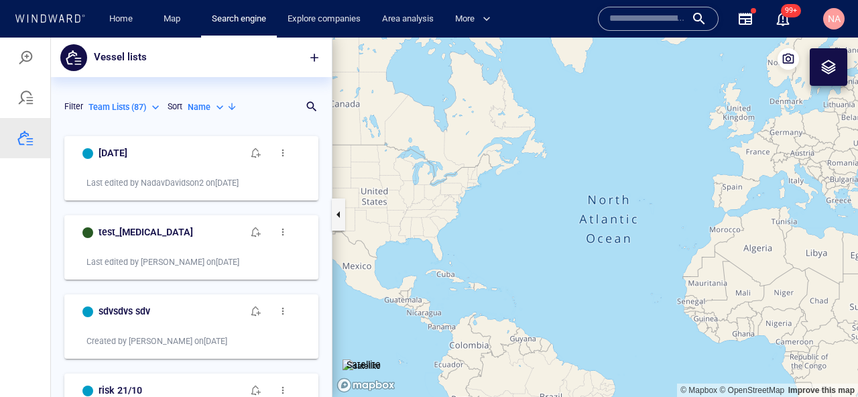
click at [127, 113] on div "Team Lists ( 87 ) *********" at bounding box center [125, 106] width 79 height 21
click at [127, 107] on p "Team Lists ( 87 )" at bounding box center [117, 107] width 58 height 12
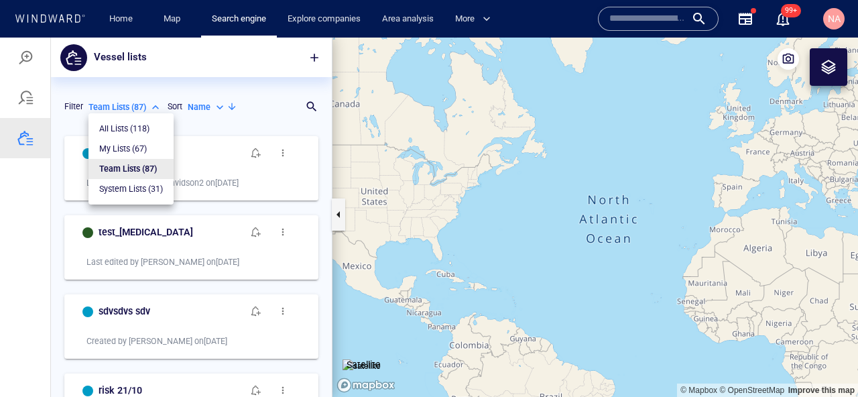
click at [128, 184] on p "System Lists ( 31 )" at bounding box center [131, 189] width 64 height 12
type input "**********"
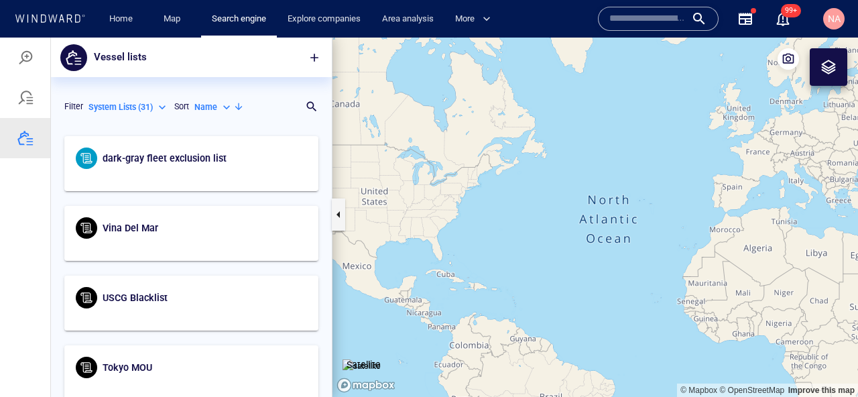
click at [220, 103] on div "Name" at bounding box center [213, 107] width 39 height 12
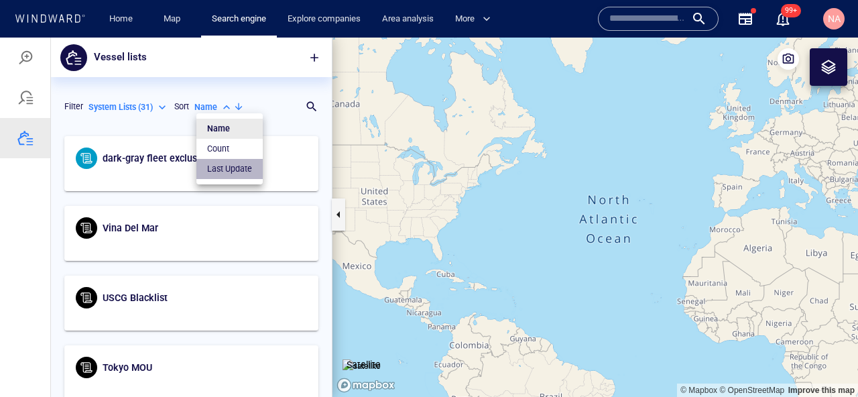
click at [221, 173] on p "Last Update" at bounding box center [229, 169] width 45 height 12
type input "*********"
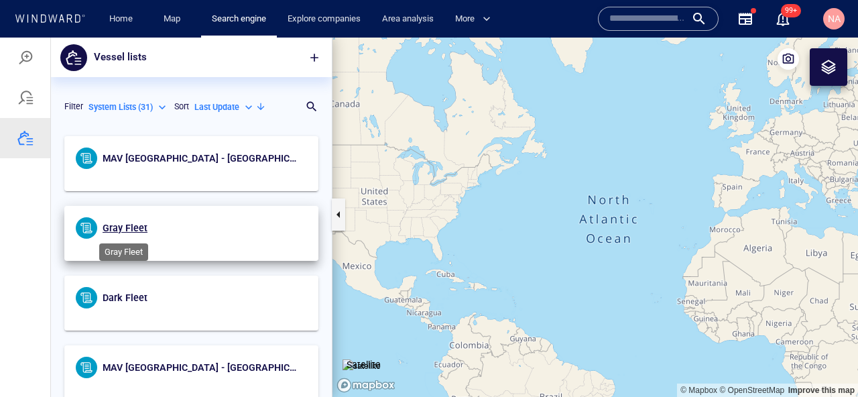
click at [126, 228] on span "Gray Fleet" at bounding box center [125, 228] width 45 height 11
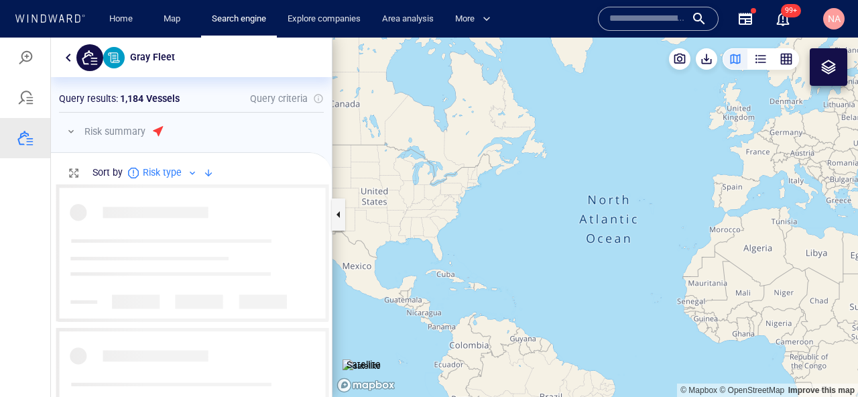
scroll to position [213, 281]
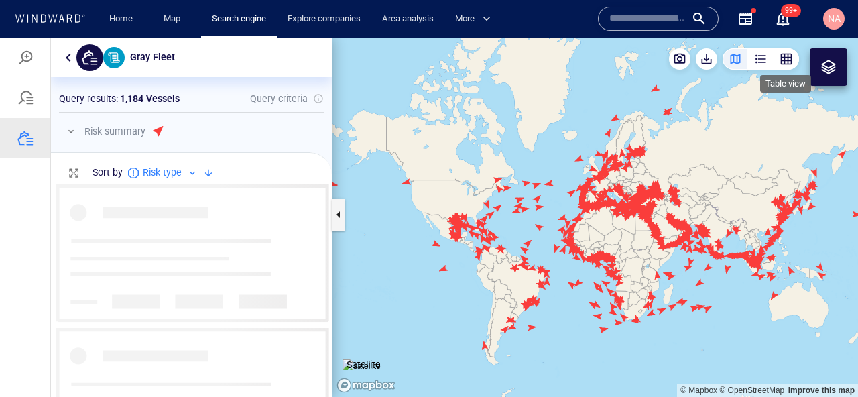
click at [788, 61] on div "button" at bounding box center [786, 58] width 13 height 13
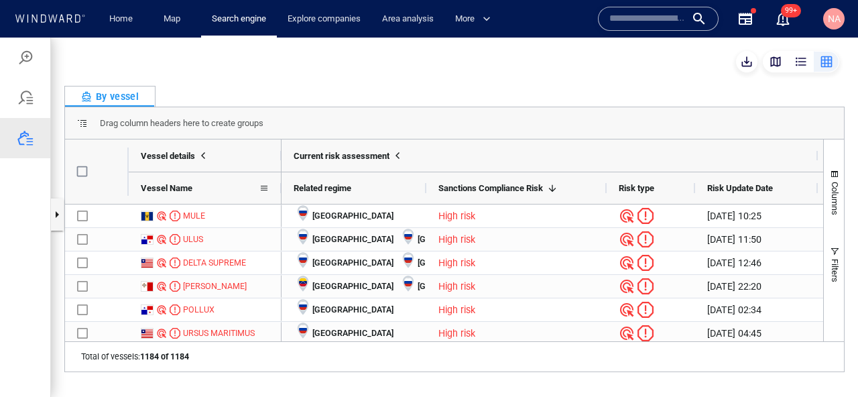
click at [183, 191] on span "Vessel Name" at bounding box center [167, 188] width 52 height 10
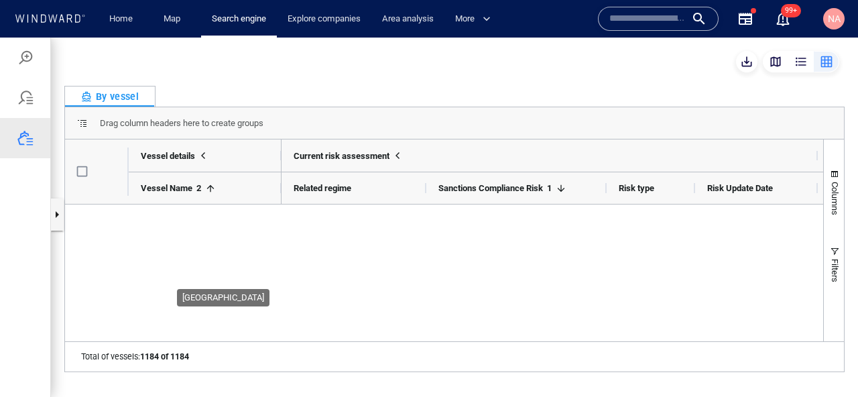
scroll to position [0, 0]
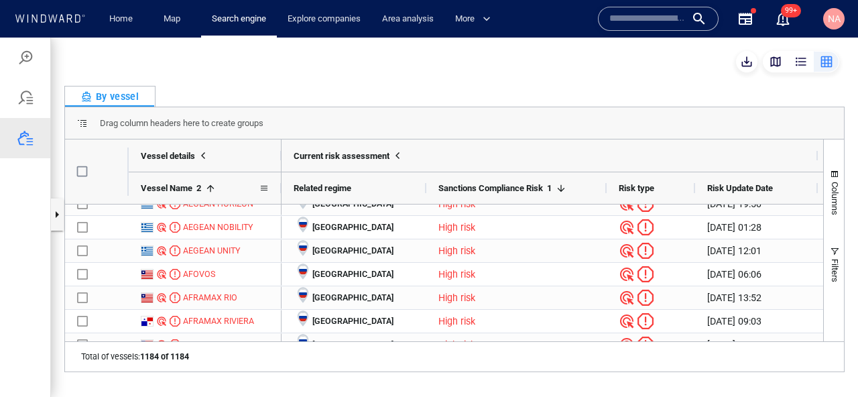
click at [216, 188] on span at bounding box center [210, 188] width 11 height 11
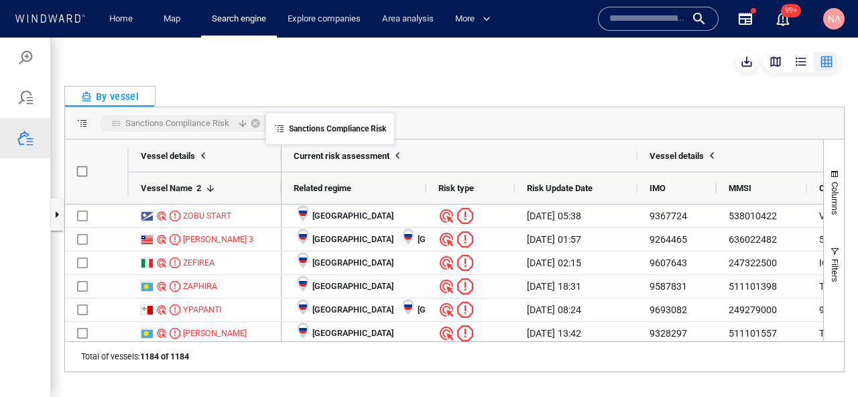
drag, startPoint x: 527, startPoint y: 189, endPoint x: 272, endPoint y: 121, distance: 264.4
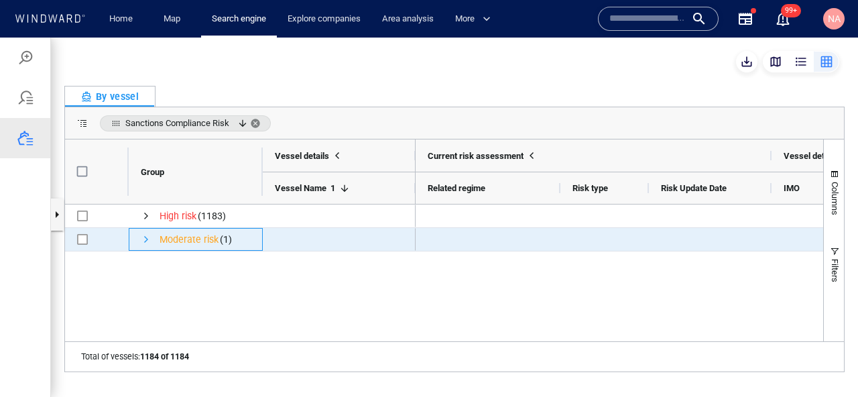
click at [145, 241] on span "Press SPACE to select this row." at bounding box center [146, 239] width 11 height 11
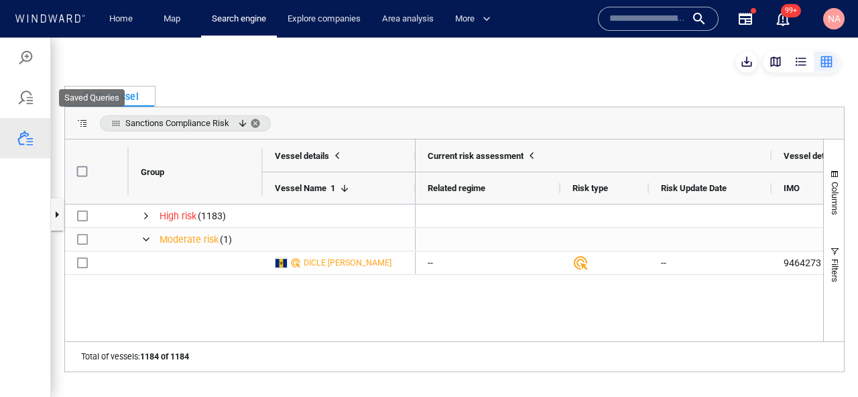
click at [21, 99] on div at bounding box center [25, 98] width 16 height 16
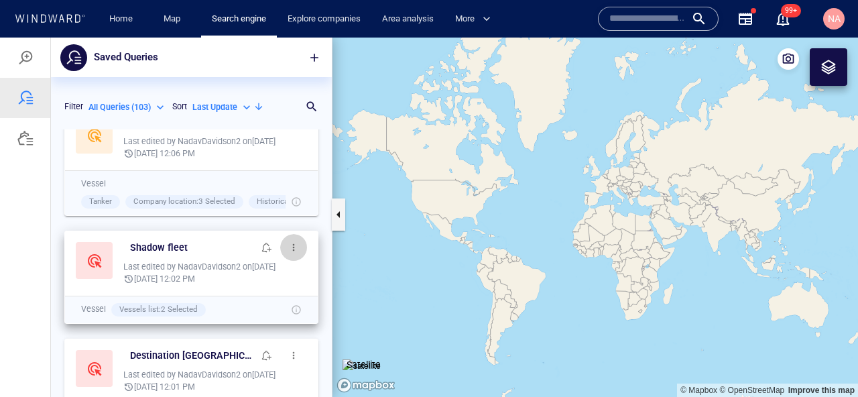
click at [293, 249] on span "button" at bounding box center [293, 247] width 11 height 11
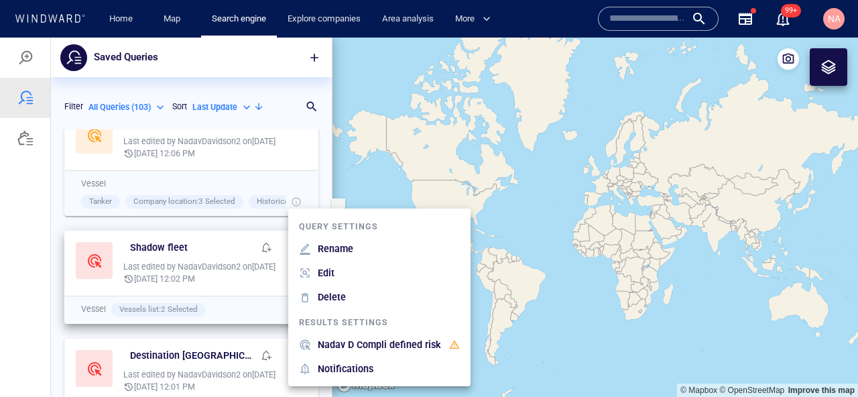
click at [346, 339] on p "Nadav D Compli defined risk" at bounding box center [379, 345] width 123 height 16
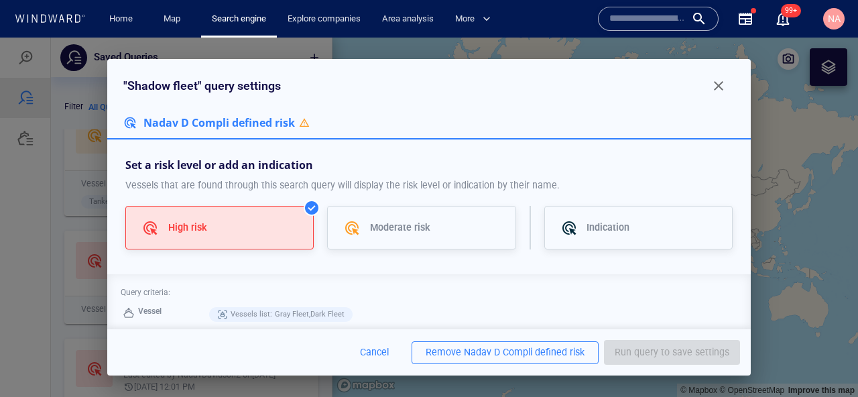
click at [481, 352] on div "Nadav D Compli defined risk" at bounding box center [524, 352] width 121 height 17
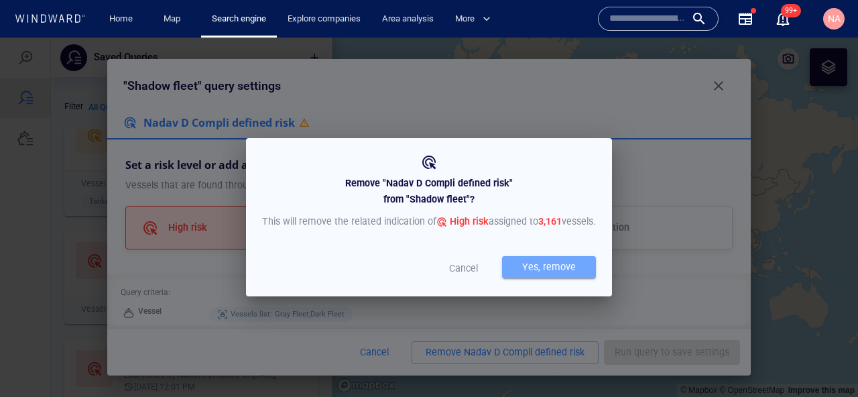
click at [520, 276] on div "Yes, remove" at bounding box center [549, 267] width 59 height 22
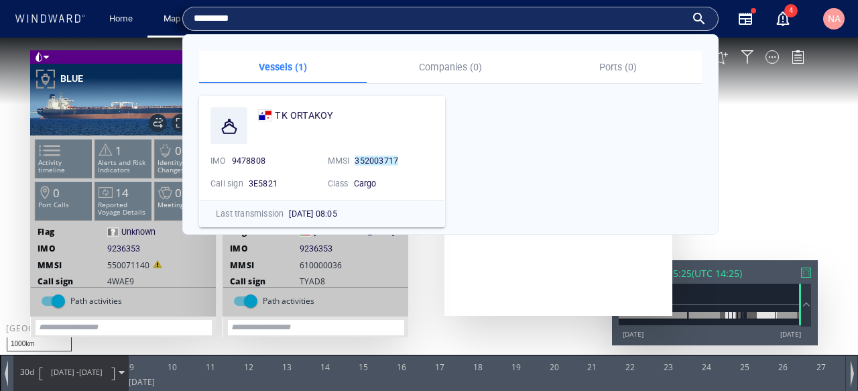
click at [368, 23] on input "*********" at bounding box center [440, 19] width 492 height 20
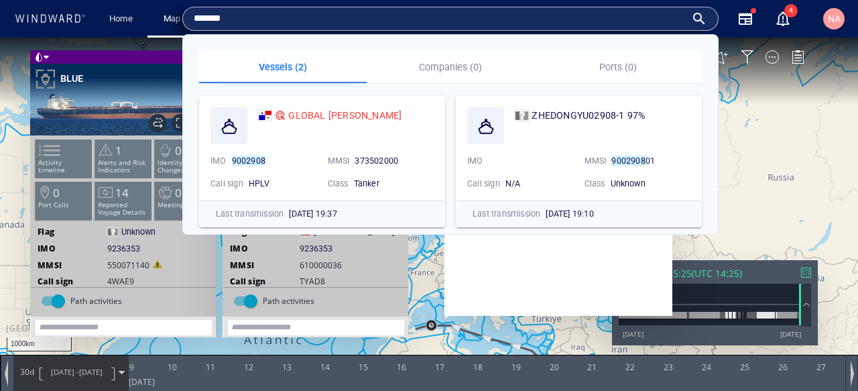
type input "*******"
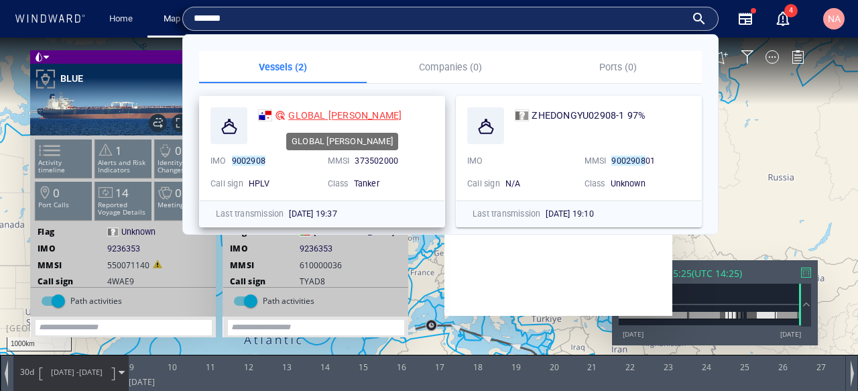
click at [305, 118] on span "GLOBAL [PERSON_NAME]" at bounding box center [344, 115] width 113 height 11
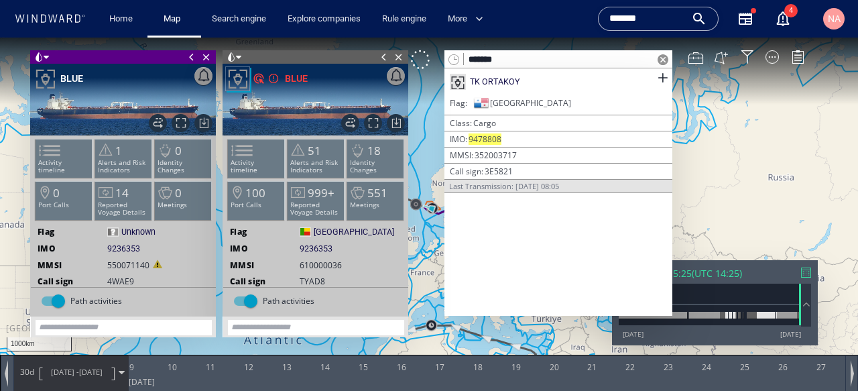
click at [630, 19] on input "*******" at bounding box center [647, 19] width 76 height 20
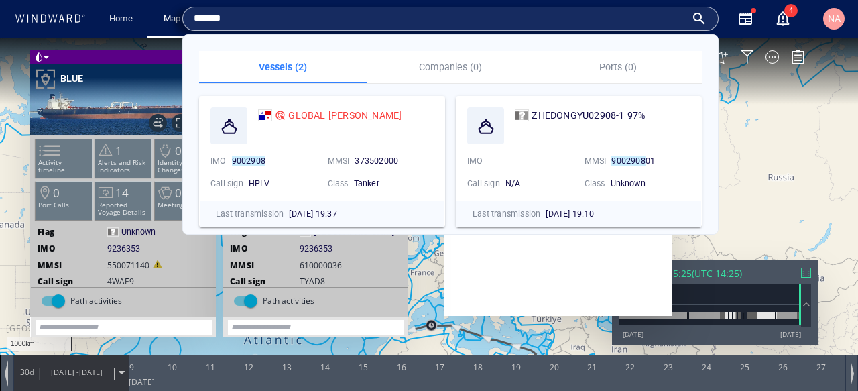
click at [630, 19] on input "*******" at bounding box center [440, 19] width 492 height 20
